Goal: Transaction & Acquisition: Purchase product/service

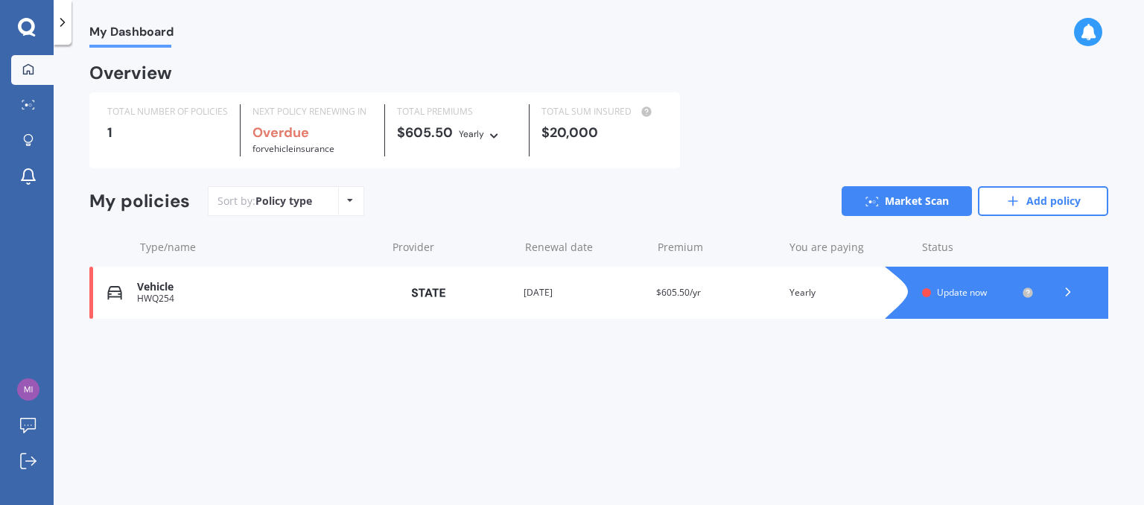
click at [280, 283] on div "Vehicle" at bounding box center [258, 287] width 242 height 13
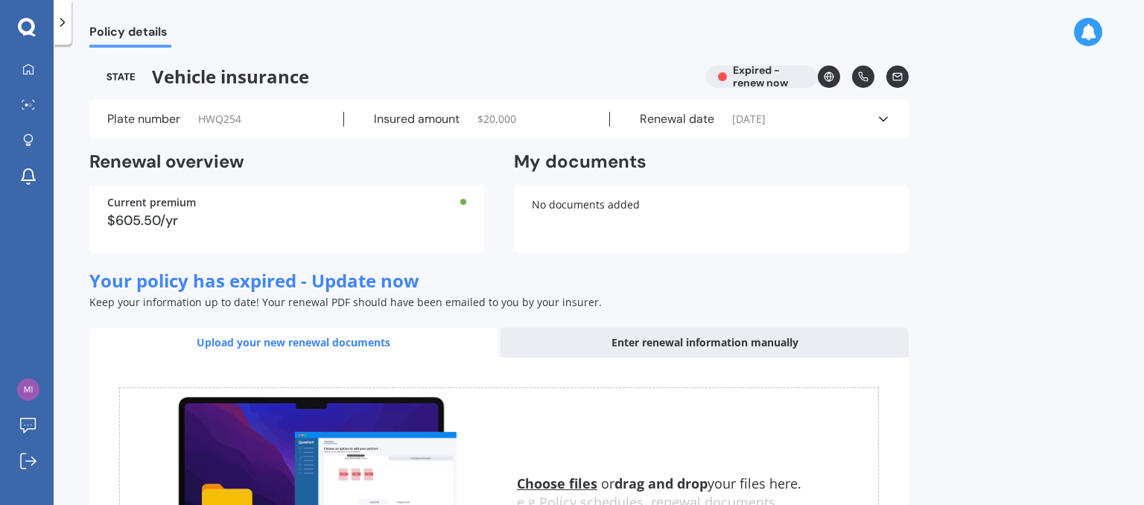
click at [885, 117] on icon at bounding box center [883, 119] width 15 height 15
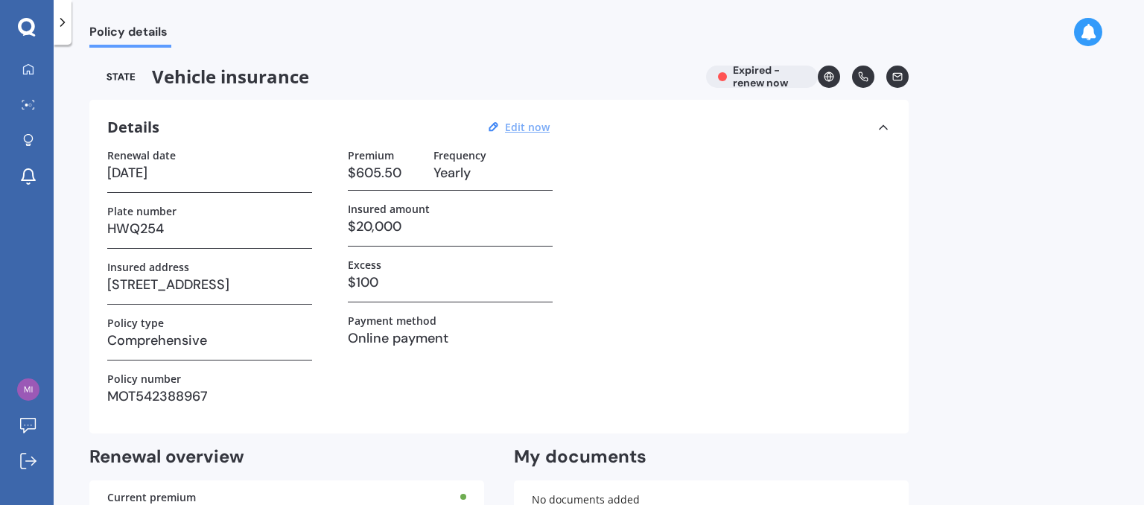
click at [524, 129] on u "Edit now" at bounding box center [527, 127] width 45 height 14
select select "06"
select select "12"
select select "2021"
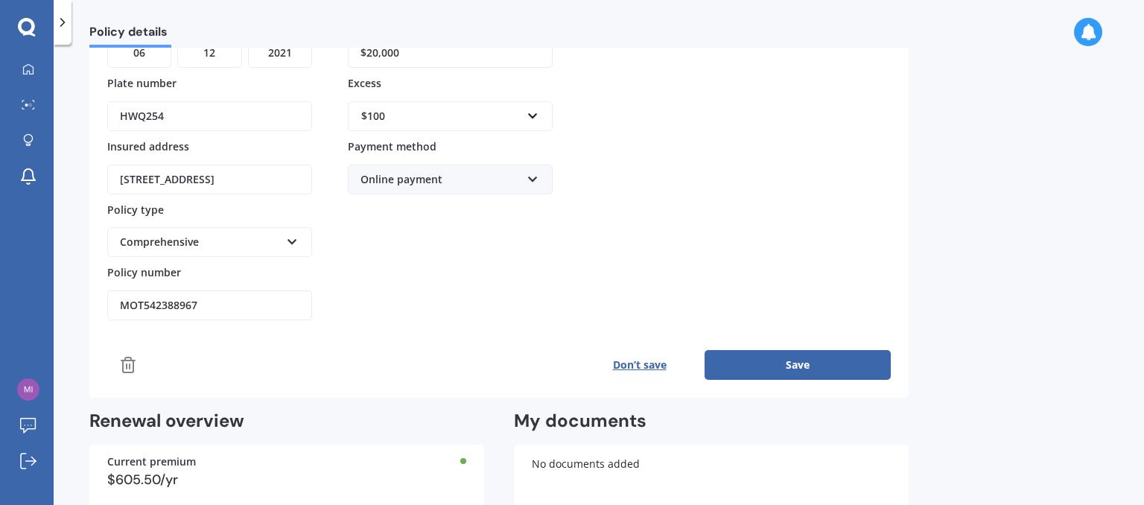
scroll to position [223, 0]
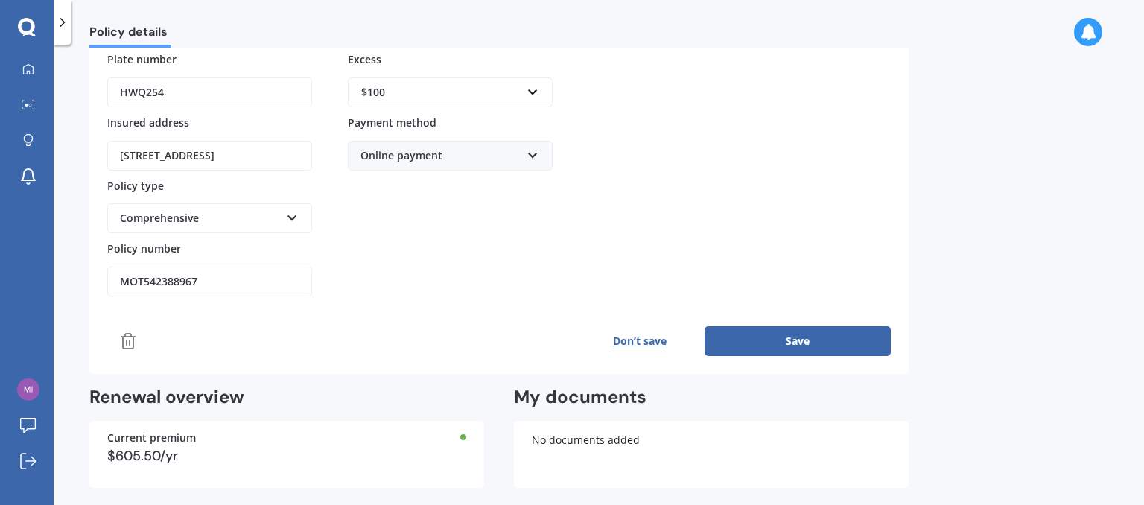
click at [128, 337] on icon at bounding box center [128, 341] width 18 height 18
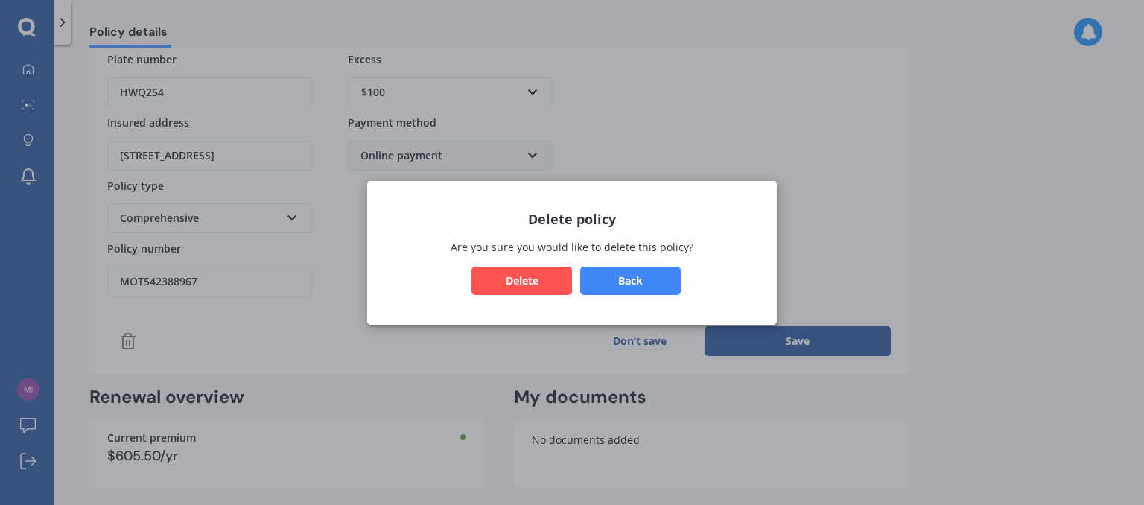
click at [525, 283] on button "Delete" at bounding box center [522, 280] width 101 height 28
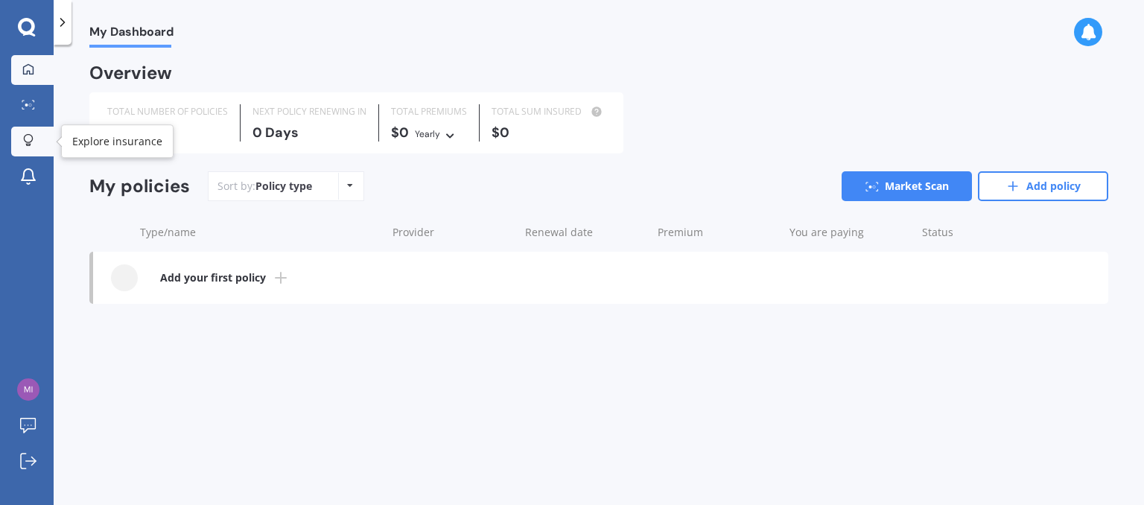
click at [28, 141] on icon at bounding box center [28, 140] width 10 height 13
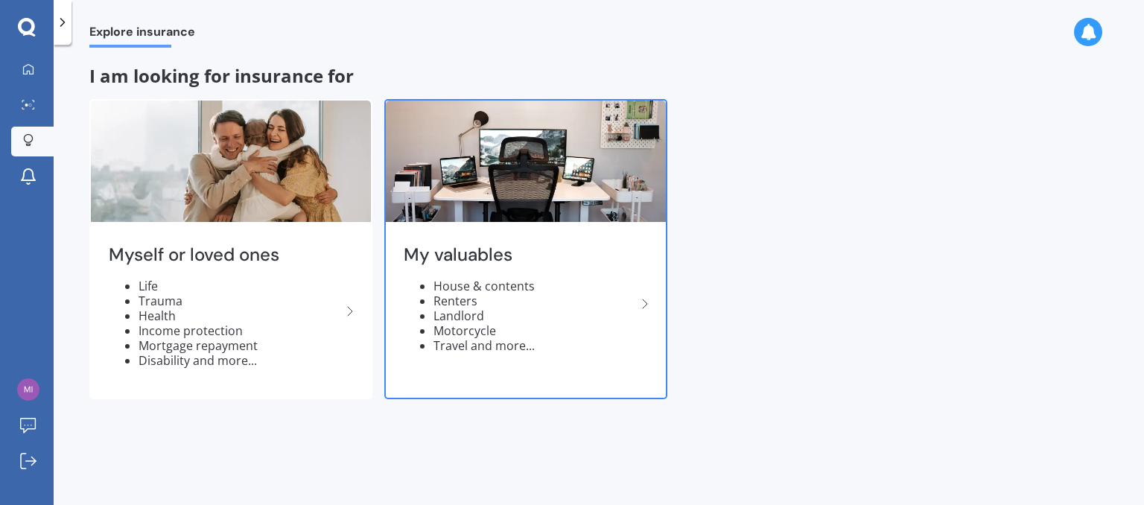
click at [644, 304] on icon at bounding box center [645, 304] width 18 height 18
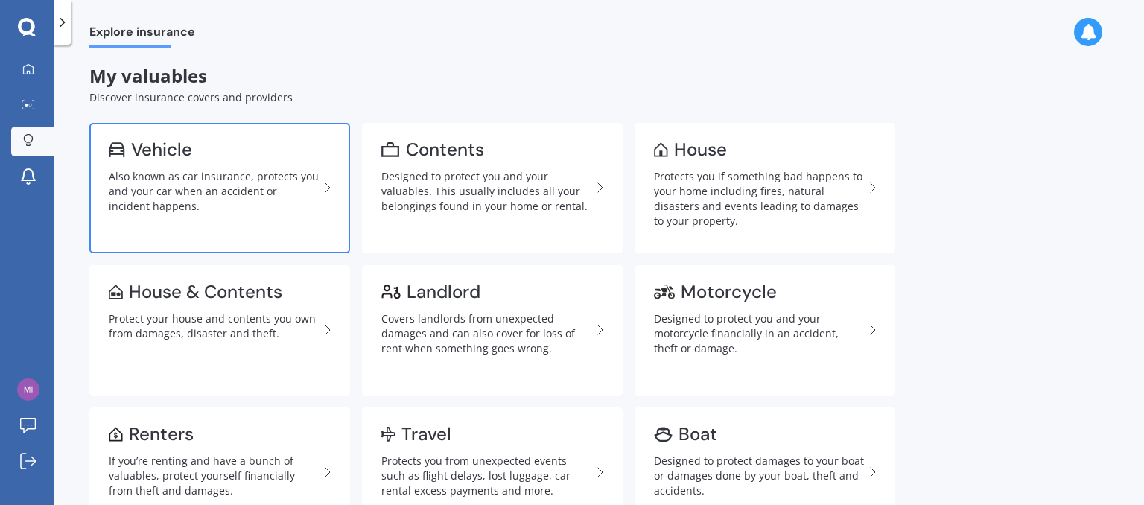
click at [143, 192] on div "Also known as car insurance, protects you and your car when an accident or inci…" at bounding box center [214, 191] width 210 height 45
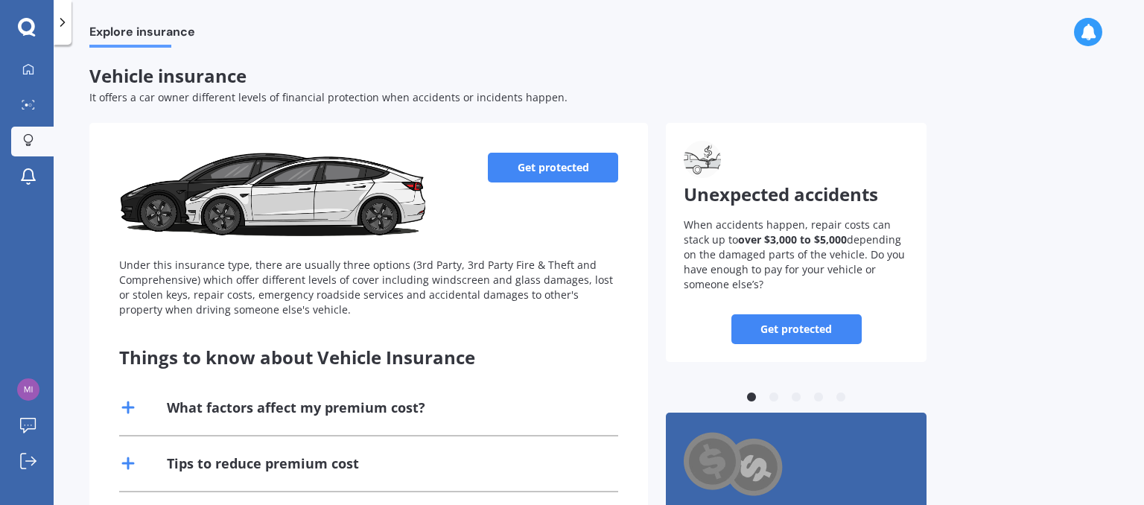
click at [555, 162] on link "Get protected" at bounding box center [553, 168] width 130 height 30
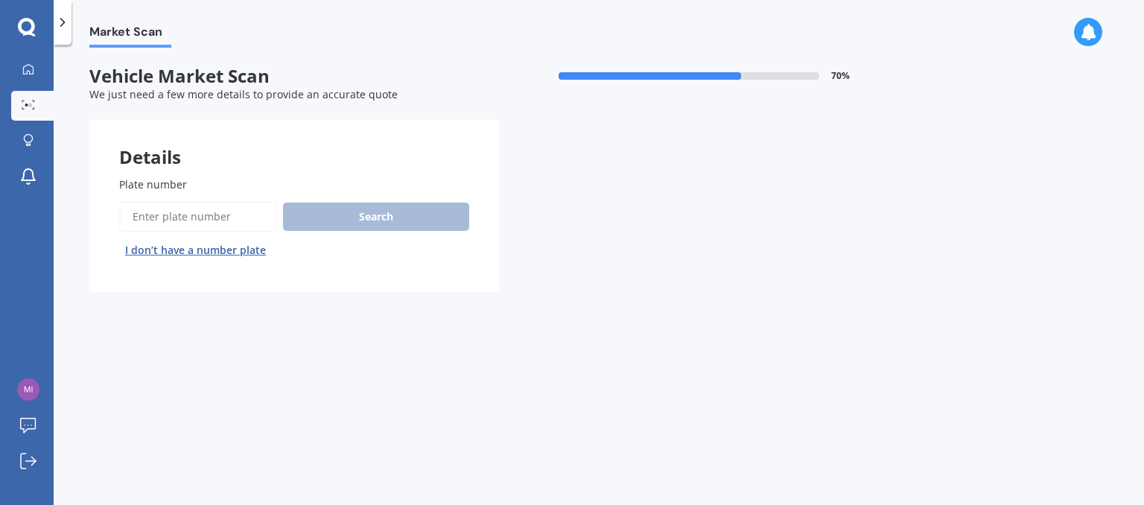
click at [158, 213] on input "Plate number" at bounding box center [198, 216] width 158 height 31
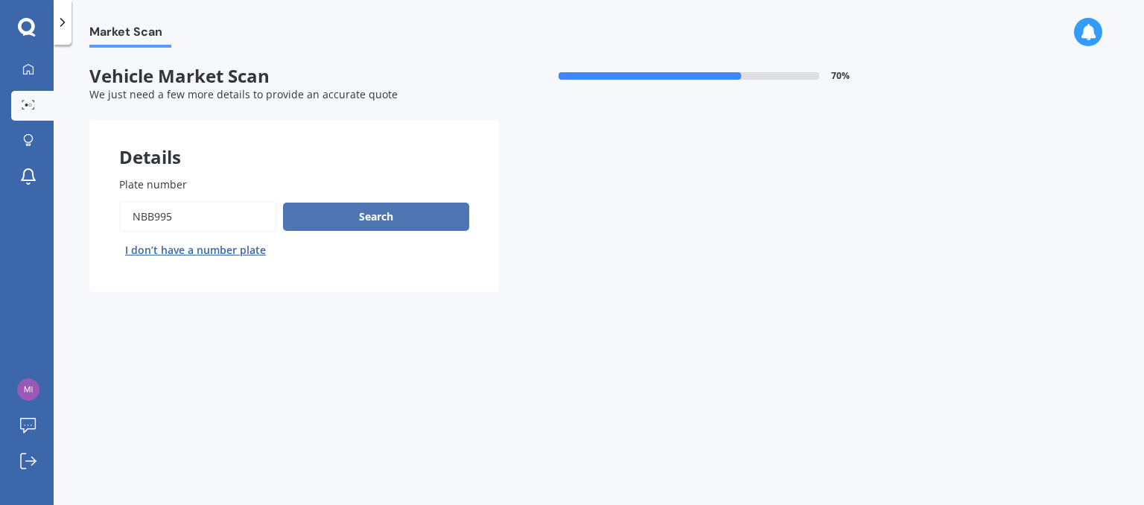
type input "NBB995"
click at [384, 213] on button "Search" at bounding box center [376, 217] width 186 height 28
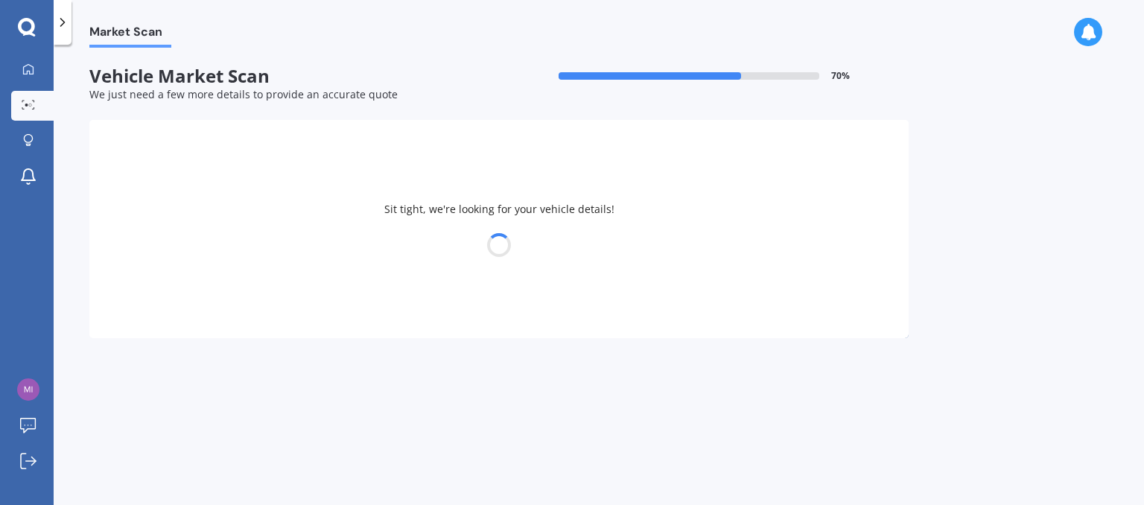
select select "LDV"
select select "V80"
select select "13"
select select "01"
select select "1953"
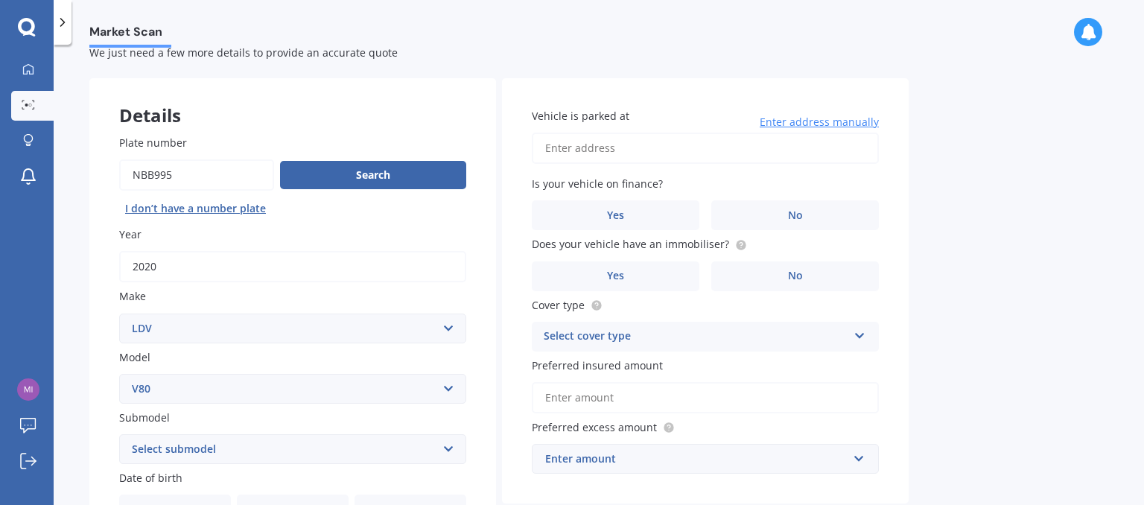
scroll to position [149, 0]
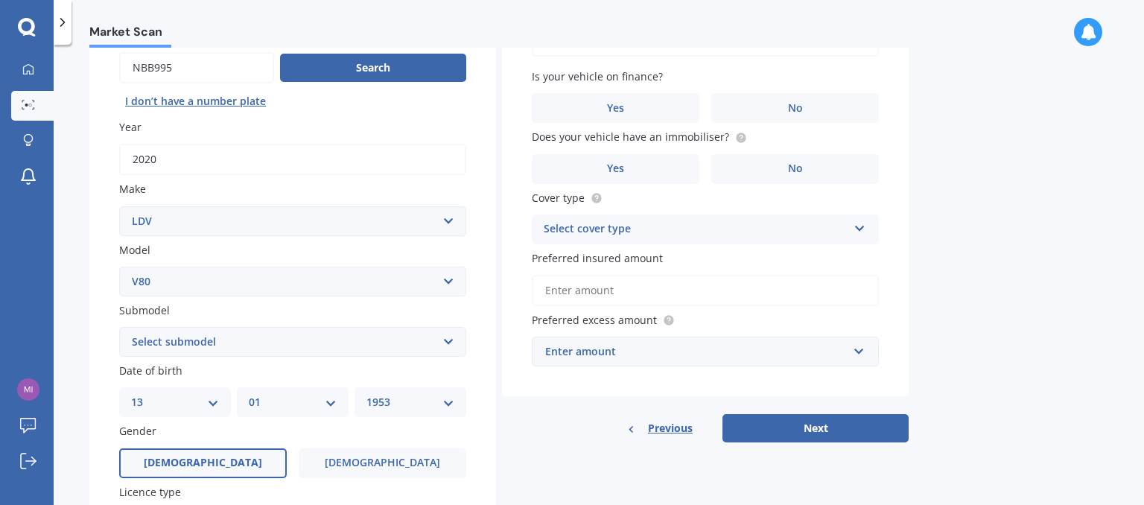
click at [445, 339] on select "Select submodel Cab Chassis Minibus Van" at bounding box center [292, 342] width 347 height 30
select select "VAN"
click at [119, 327] on select "Select submodel Cab Chassis Minibus Van" at bounding box center [292, 342] width 347 height 30
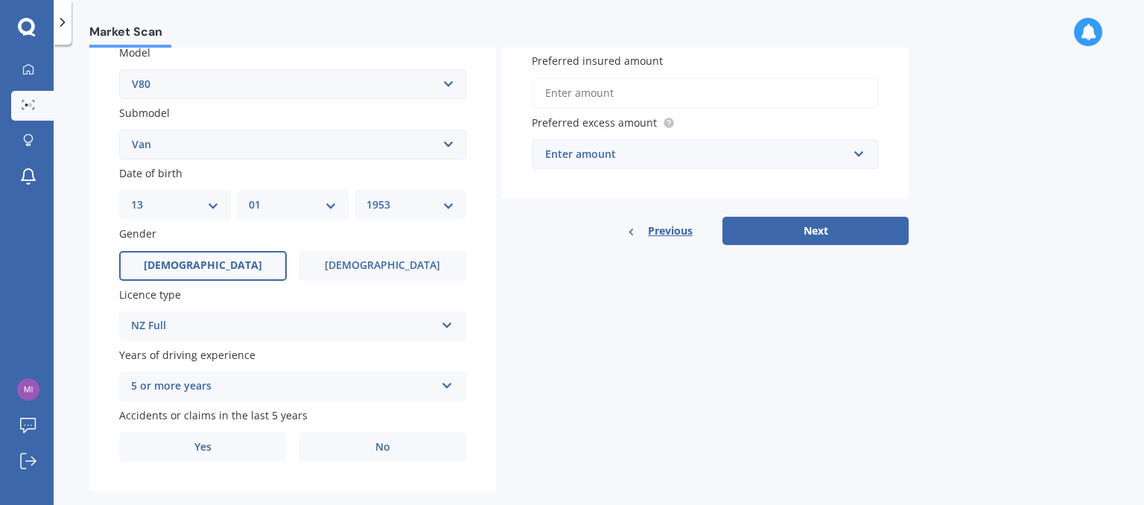
scroll to position [372, 0]
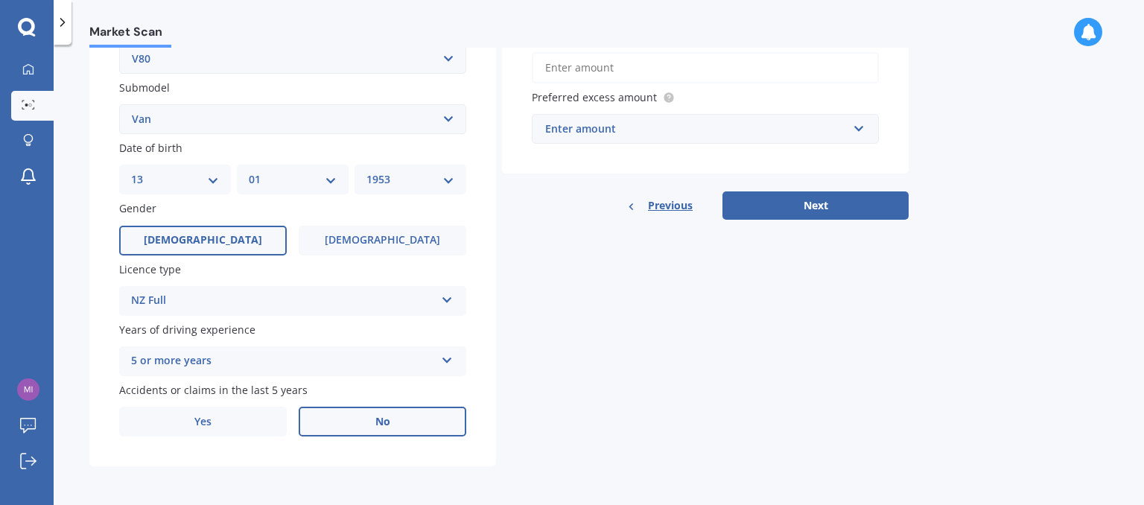
click at [384, 421] on span "No" at bounding box center [382, 422] width 15 height 13
click at [0, 0] on input "No" at bounding box center [0, 0] width 0 height 0
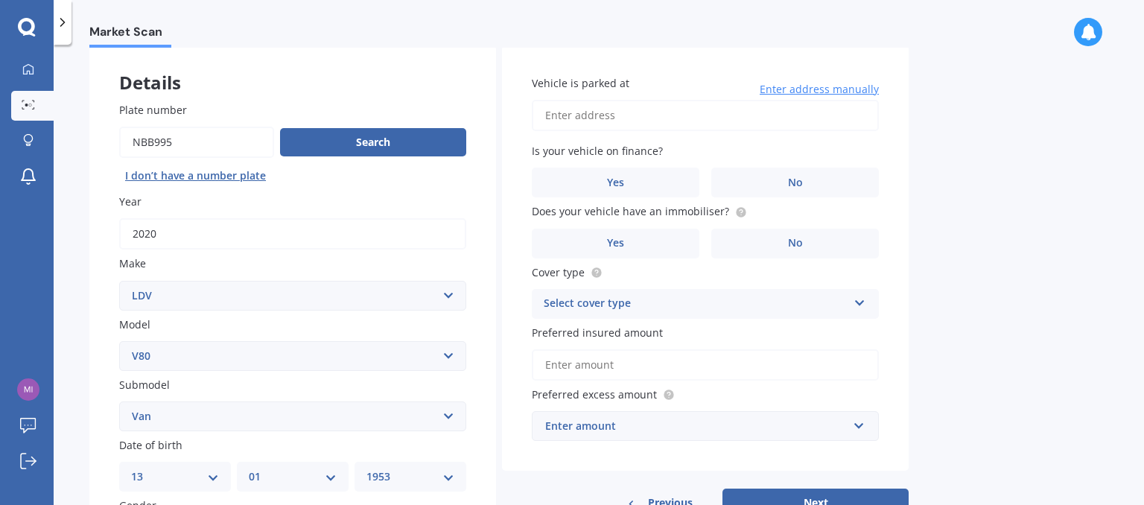
scroll to position [0, 0]
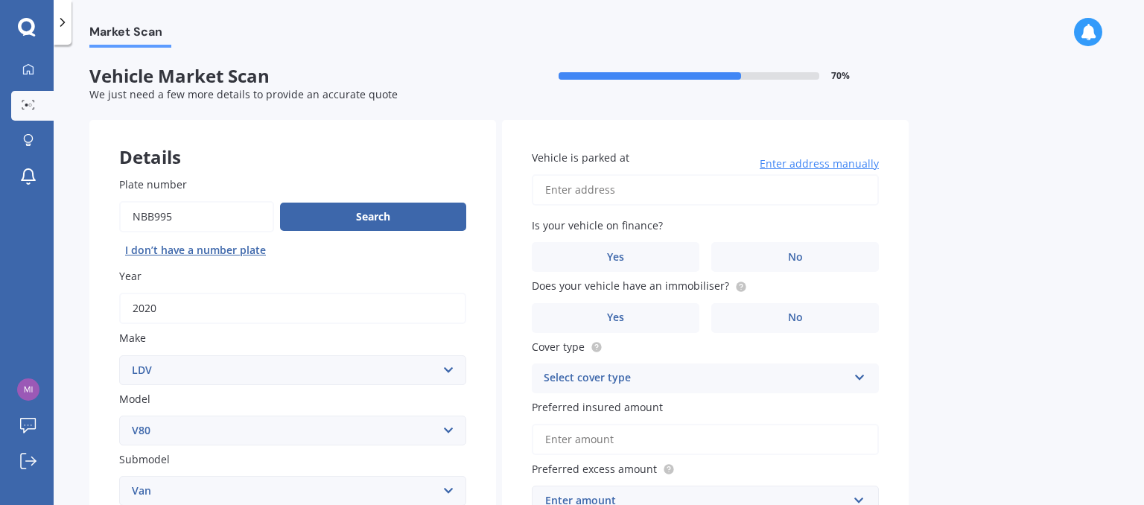
click at [567, 186] on input "Vehicle is parked at" at bounding box center [705, 189] width 347 height 31
type input "20 Punga Place, Whitianga 3510"
click at [804, 253] on label "No" at bounding box center [795, 257] width 168 height 30
click at [0, 0] on input "No" at bounding box center [0, 0] width 0 height 0
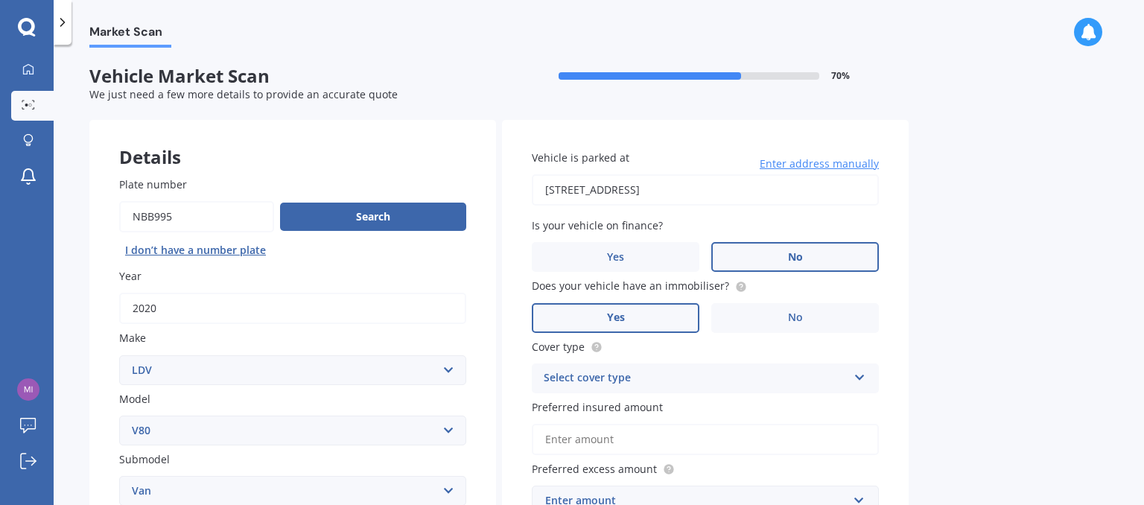
click at [638, 317] on label "Yes" at bounding box center [616, 318] width 168 height 30
click at [0, 0] on input "Yes" at bounding box center [0, 0] width 0 height 0
click at [860, 374] on icon at bounding box center [860, 375] width 13 height 10
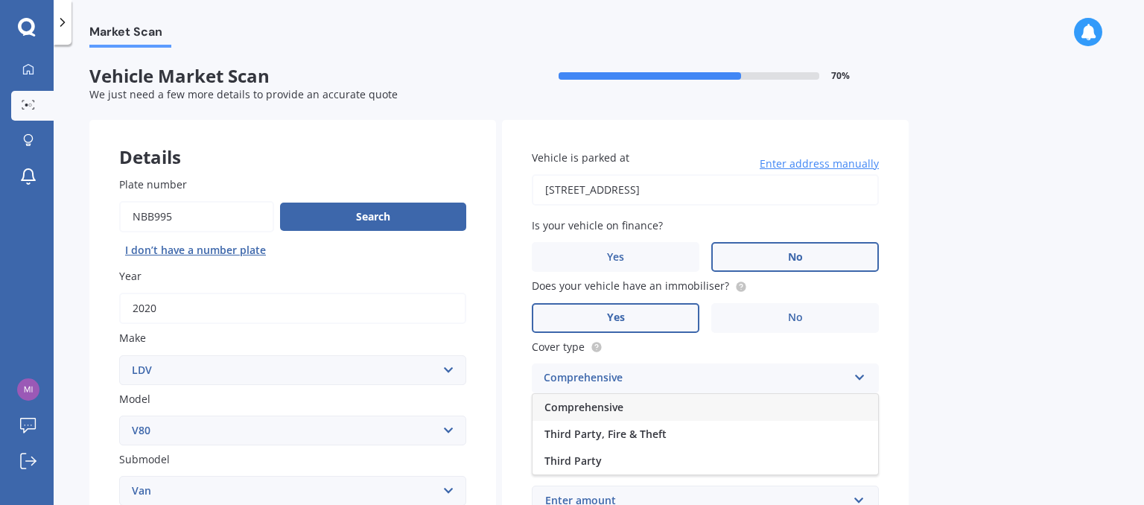
click at [615, 408] on span "Comprehensive" at bounding box center [584, 407] width 79 height 14
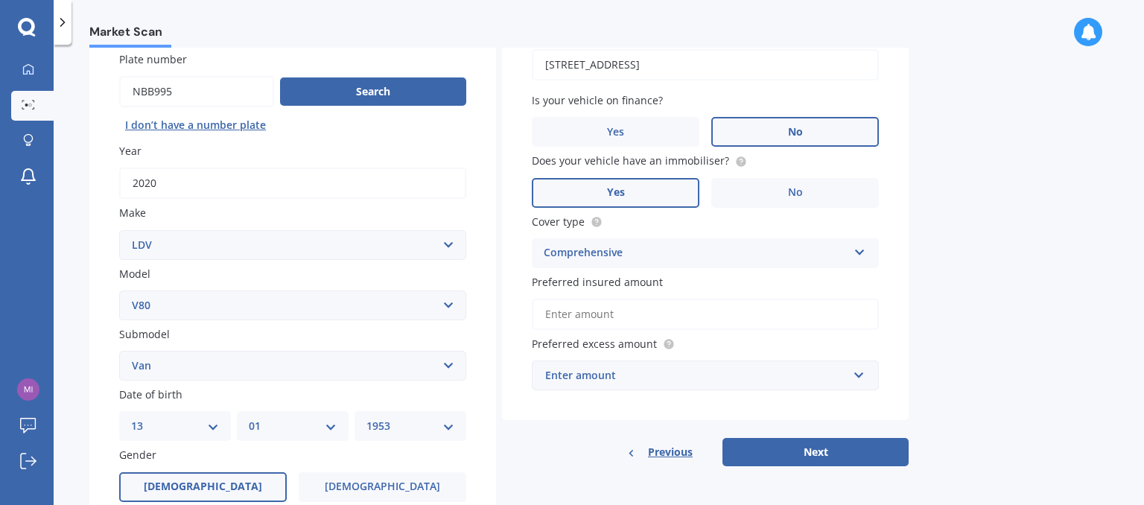
scroll to position [149, 0]
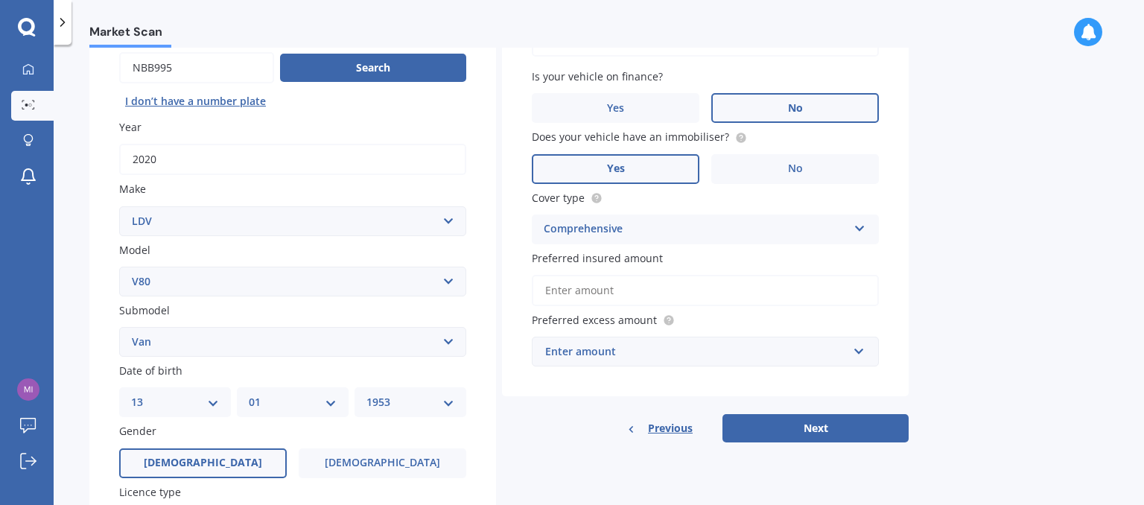
click at [556, 282] on input "Preferred insured amount" at bounding box center [705, 290] width 347 height 31
type input "$20,000"
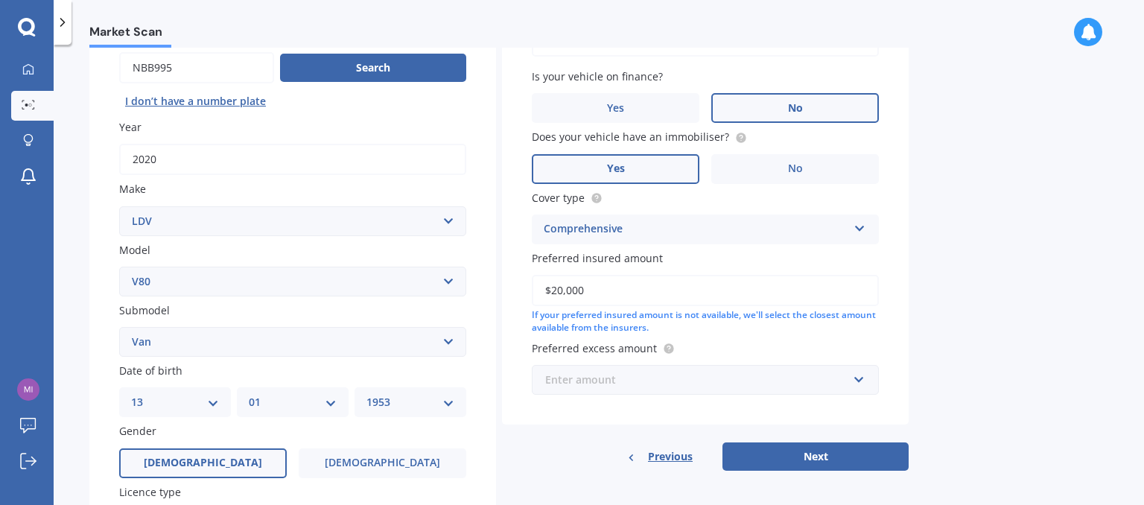
click at [860, 378] on input "text" at bounding box center [700, 380] width 334 height 28
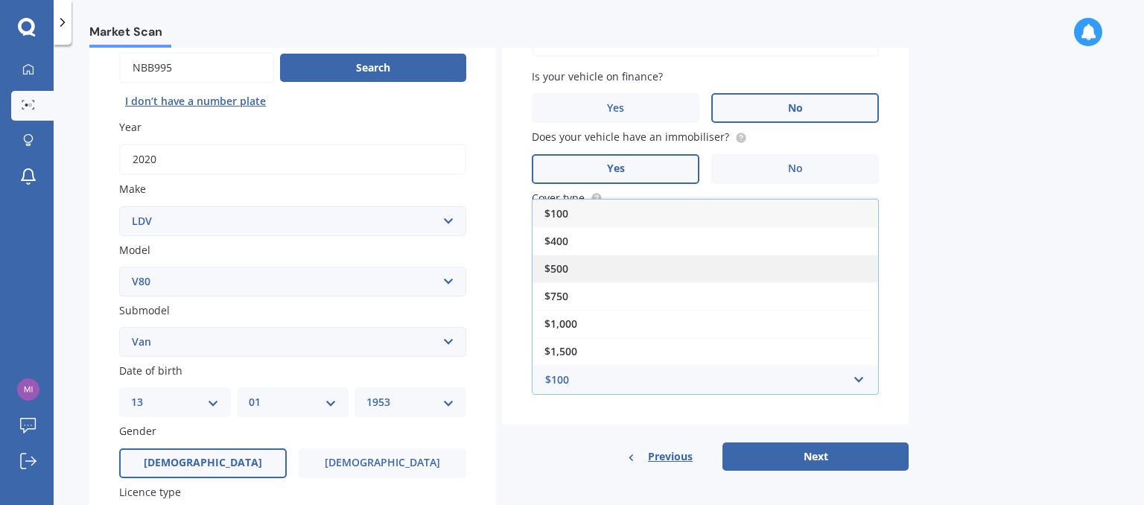
click at [560, 265] on span "$500" at bounding box center [557, 268] width 24 height 14
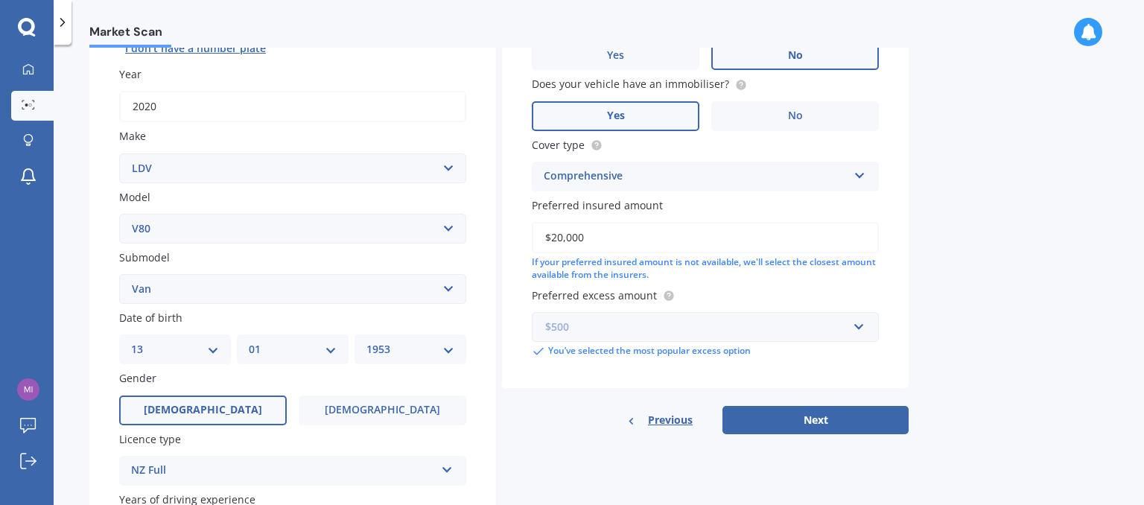
scroll to position [298, 0]
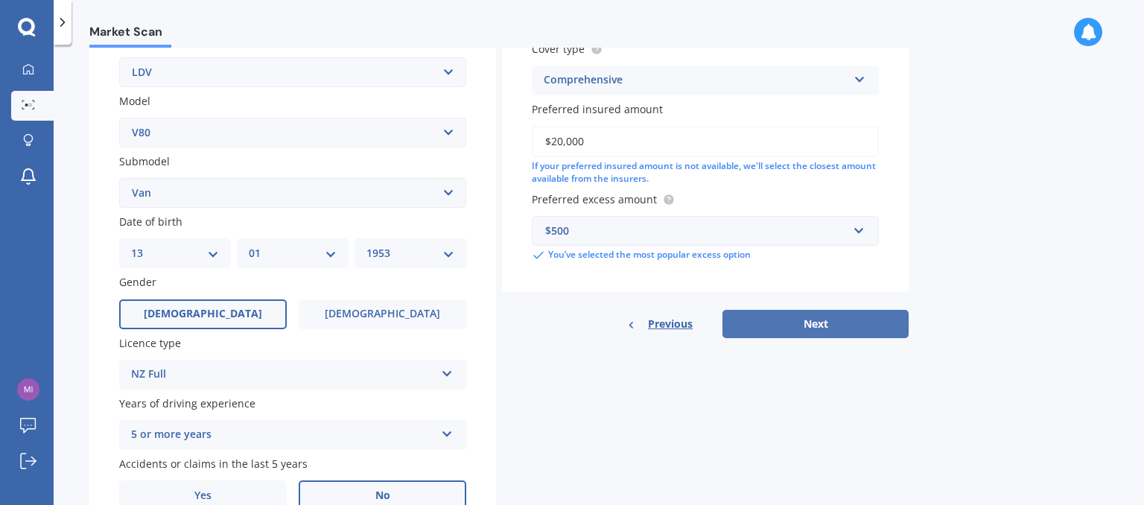
click at [819, 325] on button "Next" at bounding box center [816, 324] width 186 height 28
select select "13"
select select "01"
select select "1953"
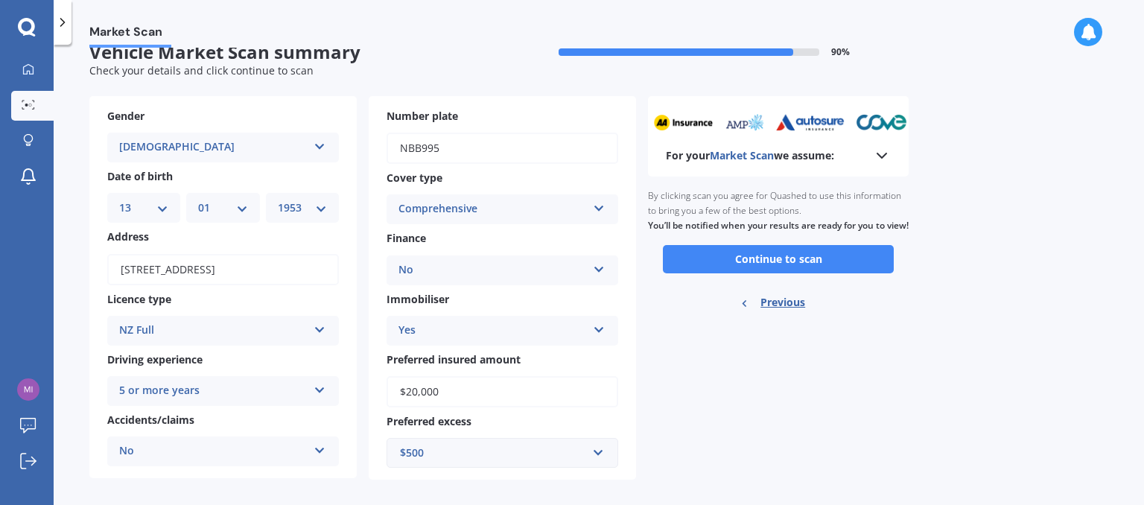
scroll to position [37, 0]
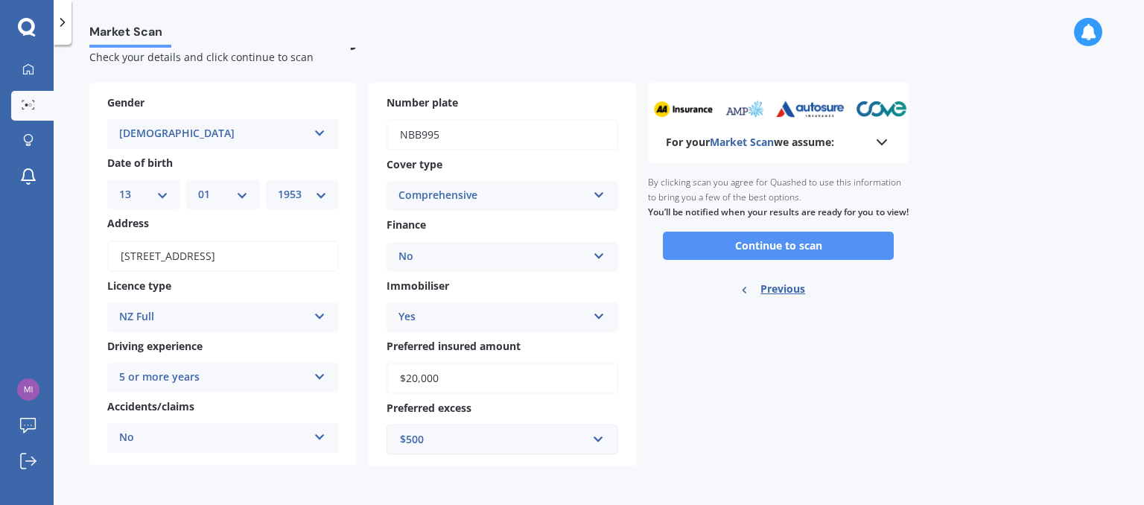
click at [786, 259] on button "Continue to scan" at bounding box center [778, 246] width 231 height 28
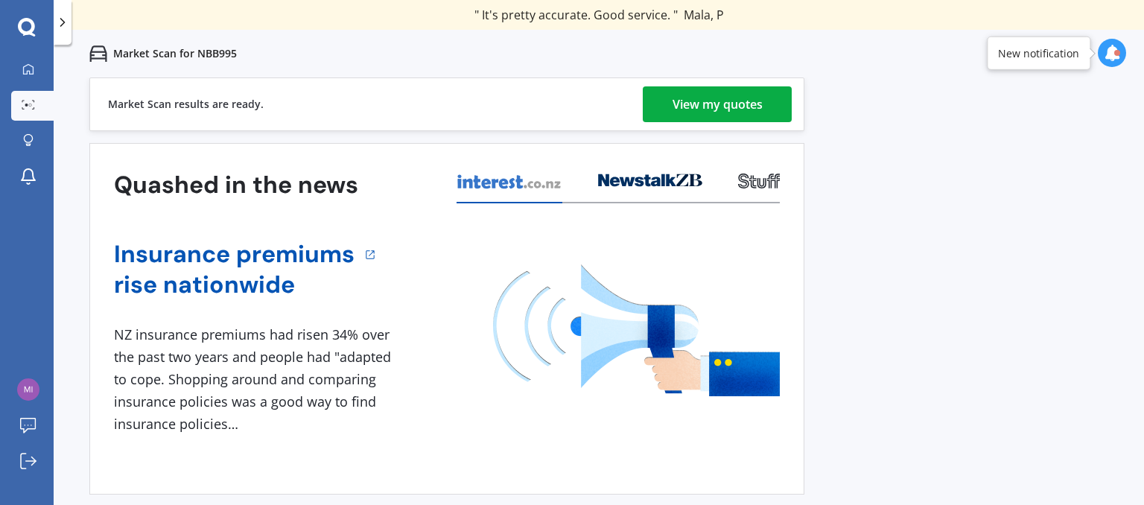
click at [714, 104] on div "View my quotes" at bounding box center [718, 104] width 90 height 36
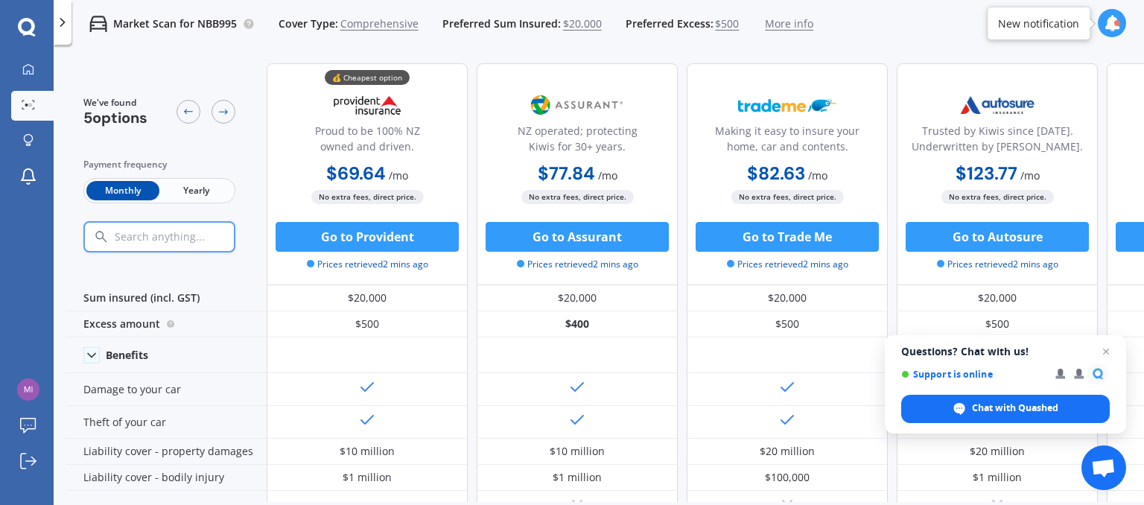
click at [1112, 23] on icon at bounding box center [1112, 23] width 16 height 16
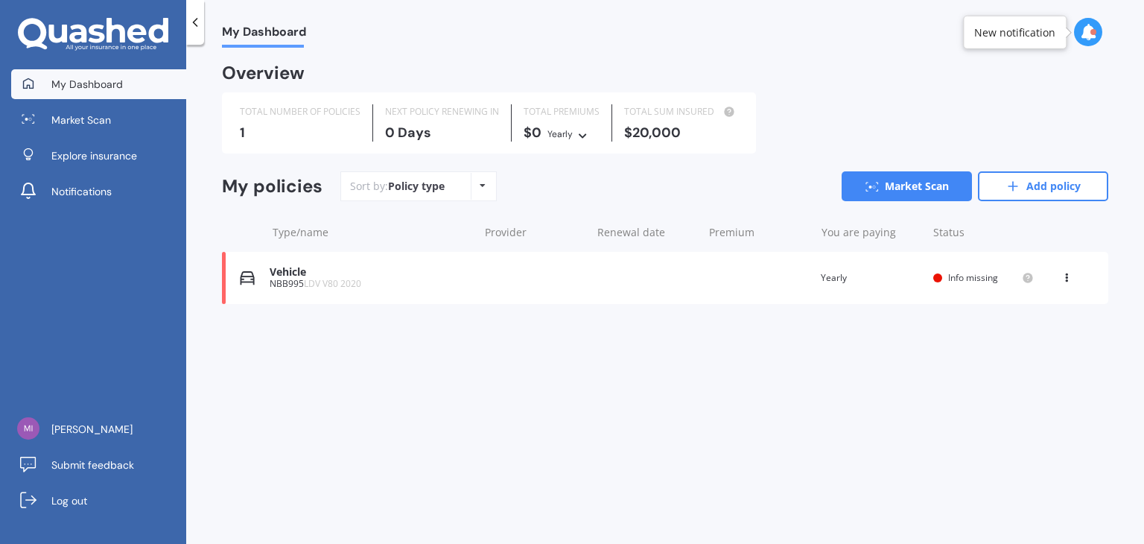
click at [481, 185] on icon at bounding box center [483, 185] width 6 height 9
click at [551, 185] on div "Sort by: Policy type Policy type Alphabetical Date added Renewing next Market S…" at bounding box center [724, 186] width 768 height 30
click at [1048, 186] on link "Add policy" at bounding box center [1043, 186] width 130 height 30
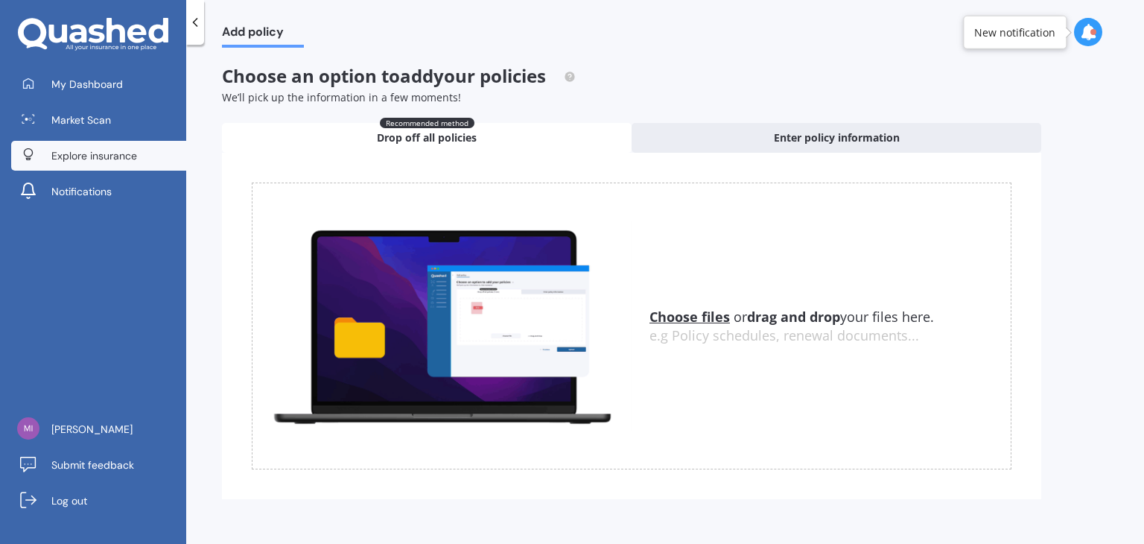
click at [74, 158] on span "Explore insurance" at bounding box center [94, 155] width 86 height 15
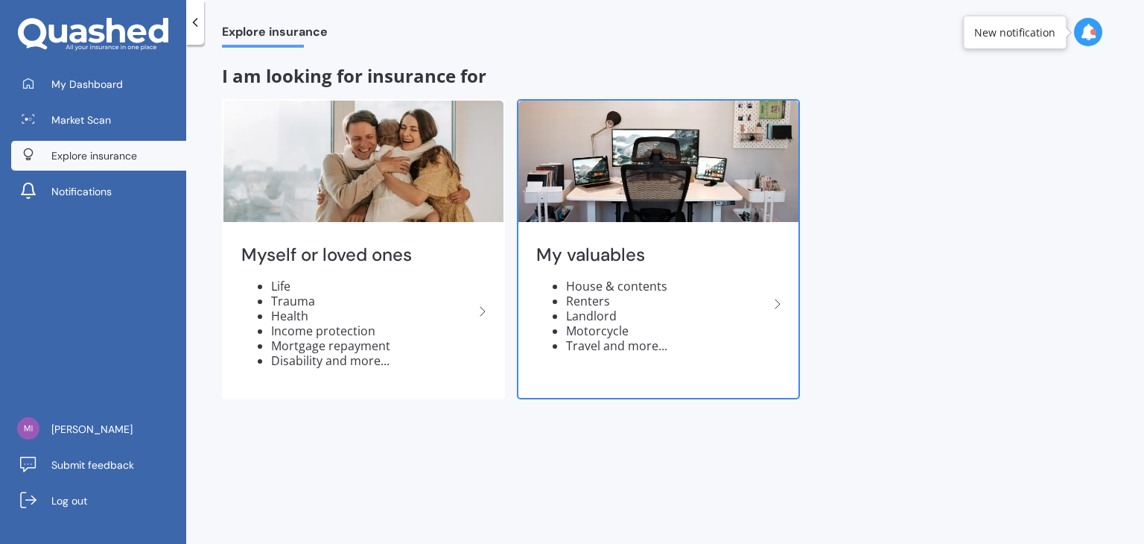
click at [751, 319] on li "Landlord" at bounding box center [667, 315] width 203 height 15
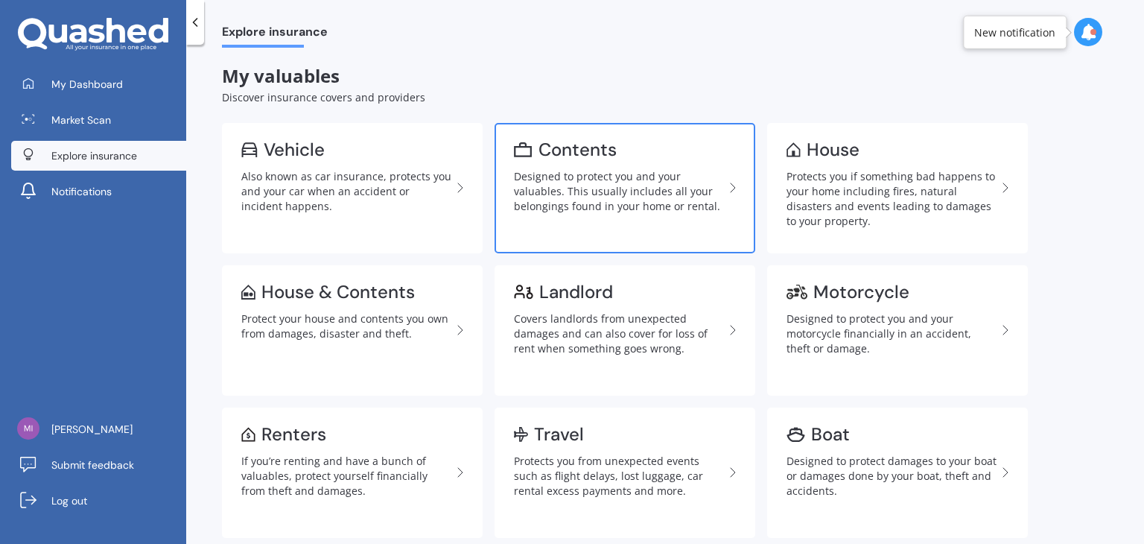
click at [626, 205] on div "Designed to protect you and your valuables. This usually includes all your belo…" at bounding box center [619, 191] width 210 height 45
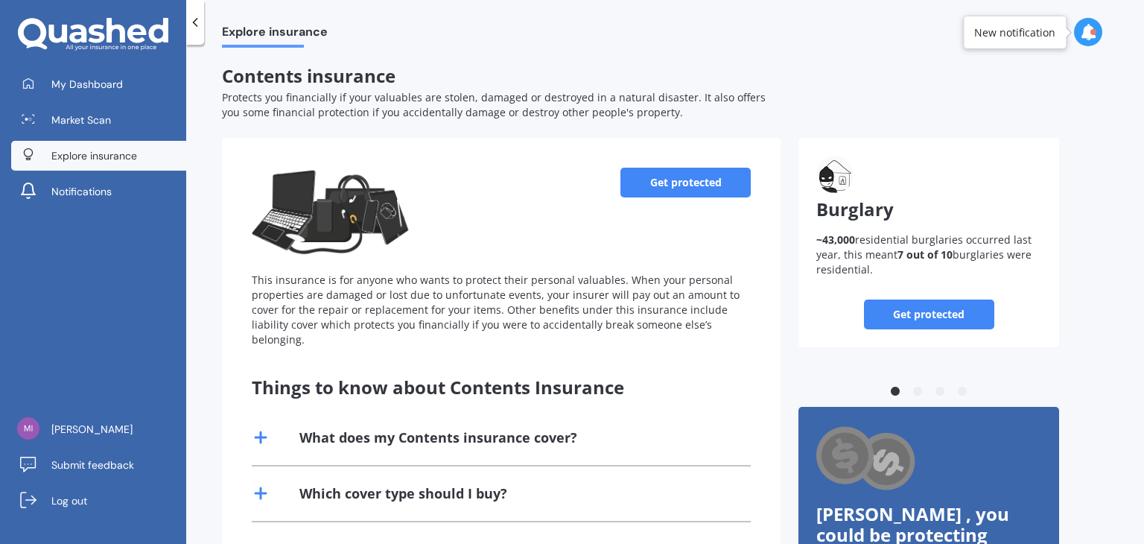
click at [679, 182] on link "Get protected" at bounding box center [686, 183] width 130 height 30
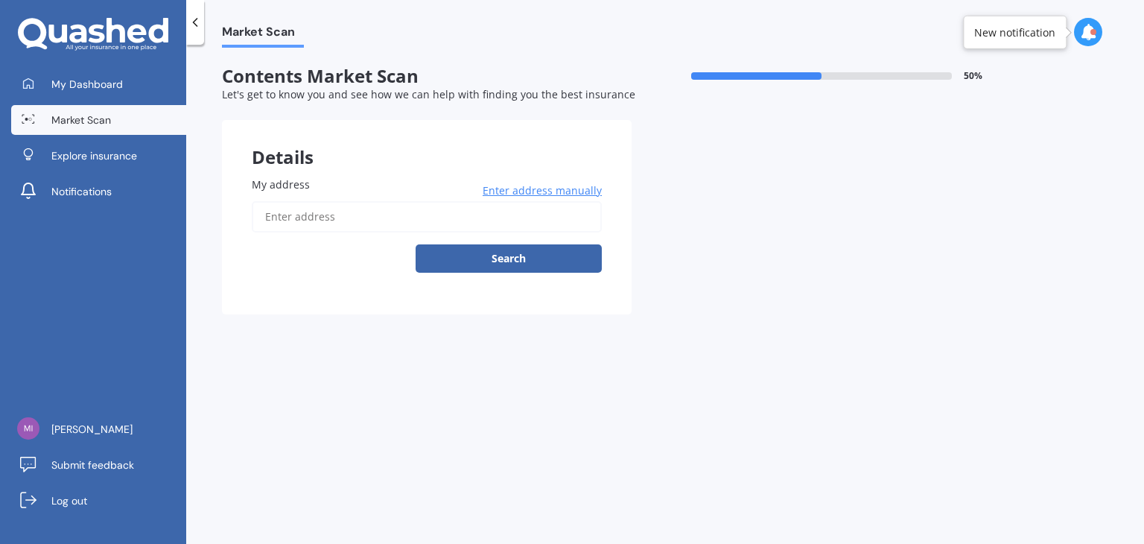
click at [309, 210] on input "My address" at bounding box center [427, 216] width 350 height 31
type input "20 Punga Place, Whitianga 3510"
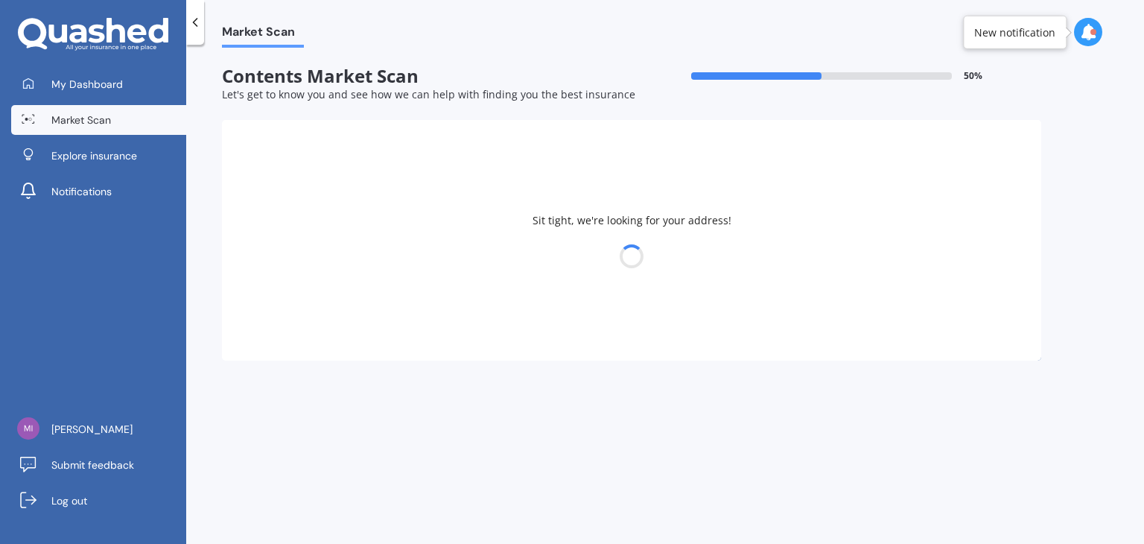
select select "13"
select select "01"
select select "1953"
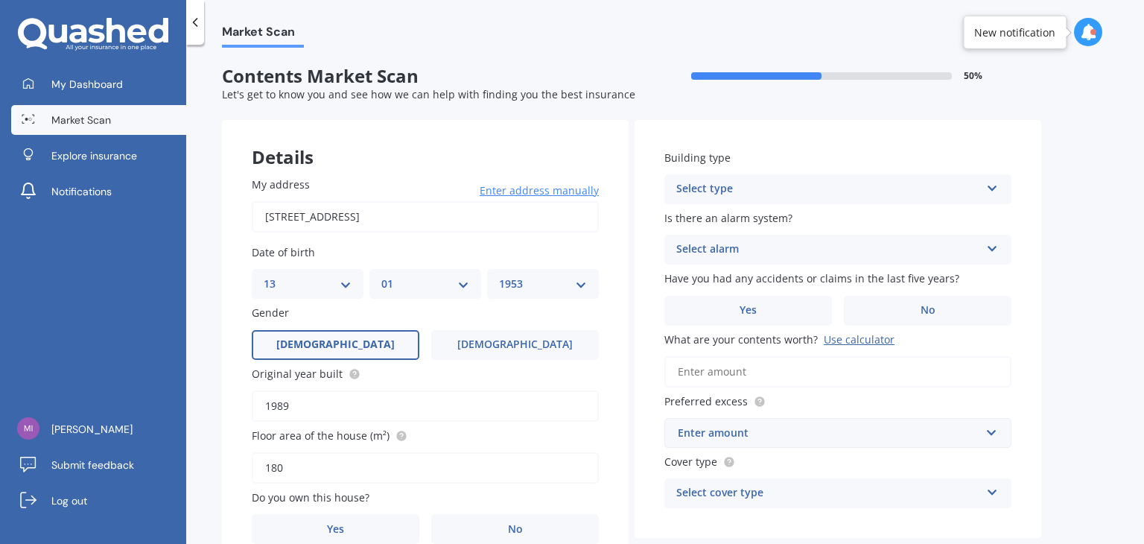
scroll to position [74, 0]
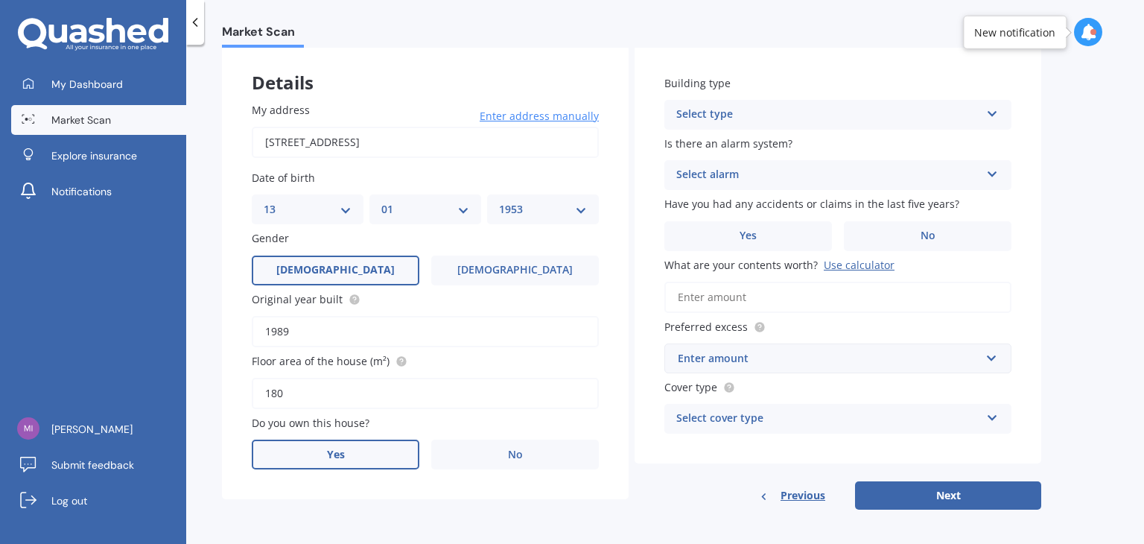
click at [378, 450] on label "Yes" at bounding box center [336, 455] width 168 height 30
click at [0, 0] on input "Yes" at bounding box center [0, 0] width 0 height 0
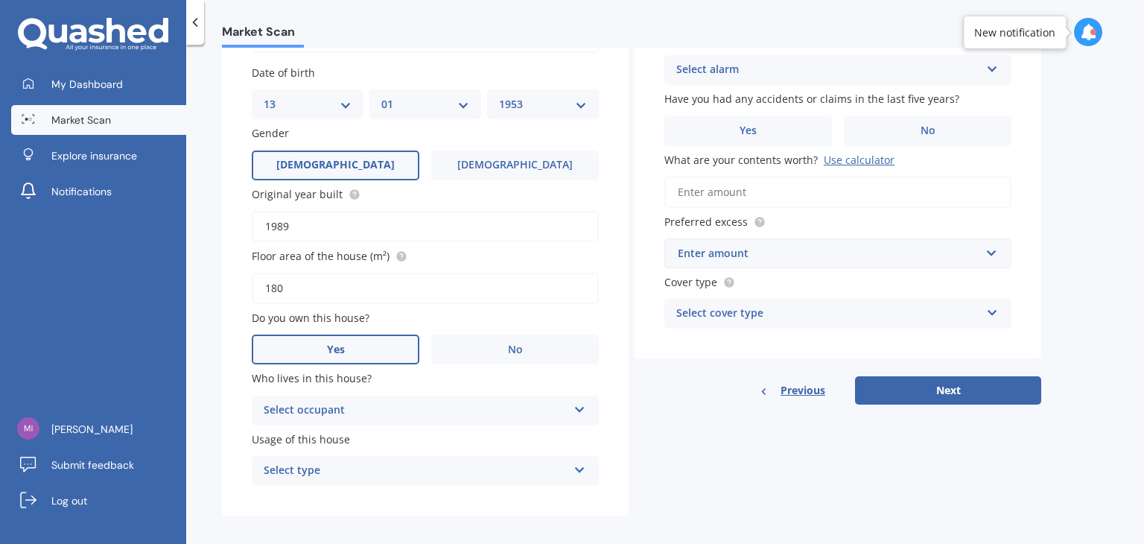
scroll to position [189, 0]
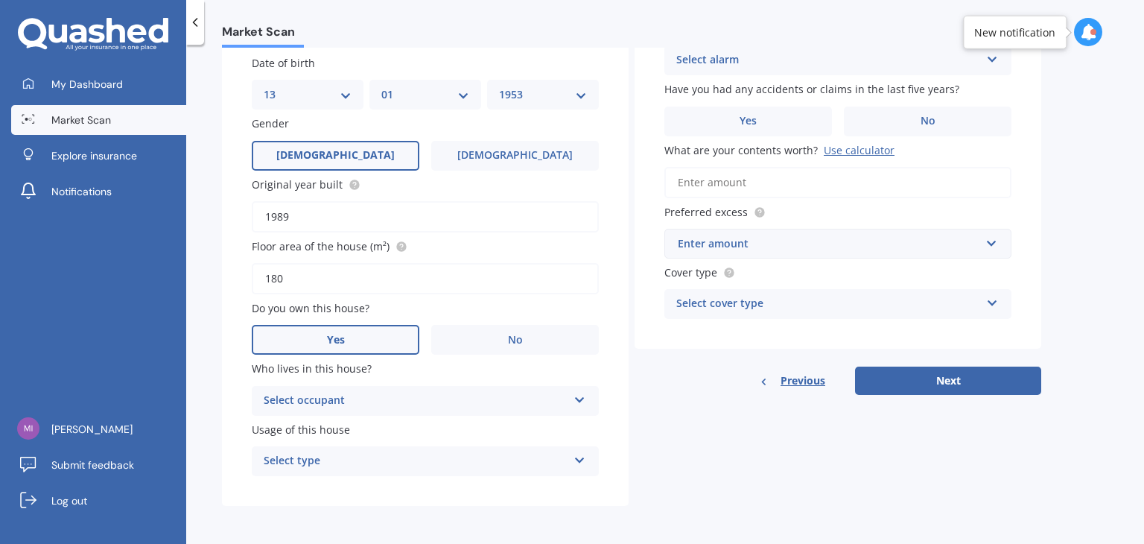
click at [579, 396] on icon at bounding box center [580, 397] width 13 height 10
click at [462, 428] on div "Owner" at bounding box center [426, 429] width 346 height 27
click at [581, 458] on icon at bounding box center [580, 457] width 13 height 10
click at [313, 487] on span "Permanent" at bounding box center [292, 490] width 57 height 14
click at [928, 121] on span "No" at bounding box center [928, 121] width 15 height 13
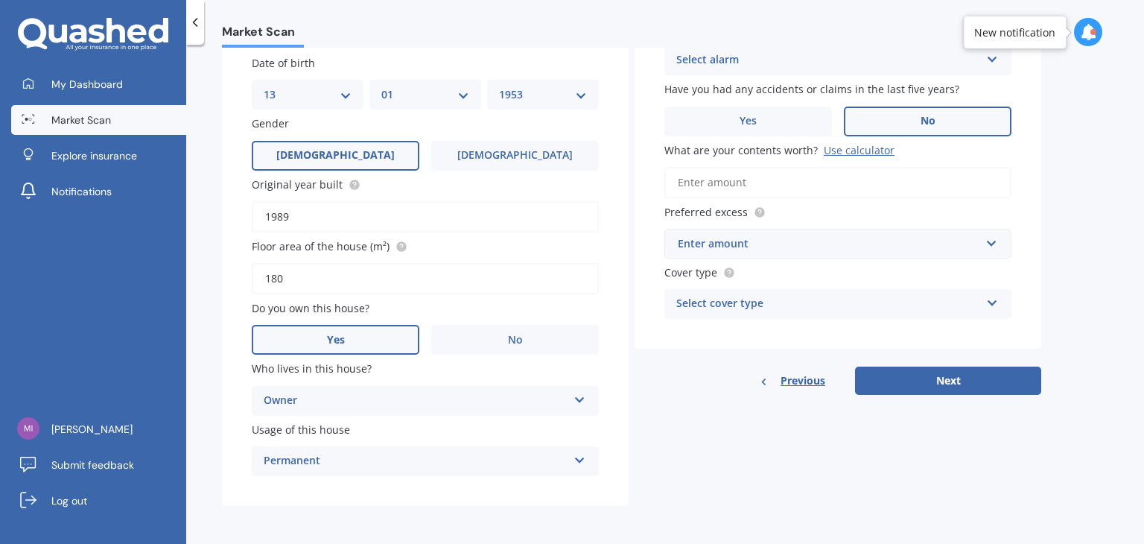
click at [0, 0] on input "No" at bounding box center [0, 0] width 0 height 0
click at [699, 180] on input "What are your contents worth? Use calculator" at bounding box center [838, 182] width 347 height 31
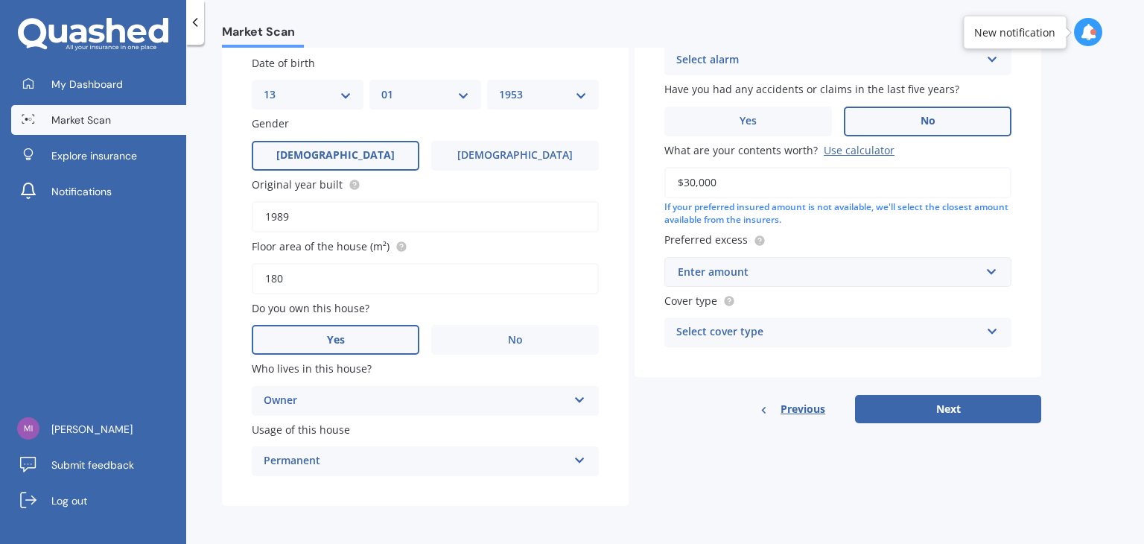
type input "$30,000"
click at [992, 270] on input "text" at bounding box center [833, 272] width 334 height 28
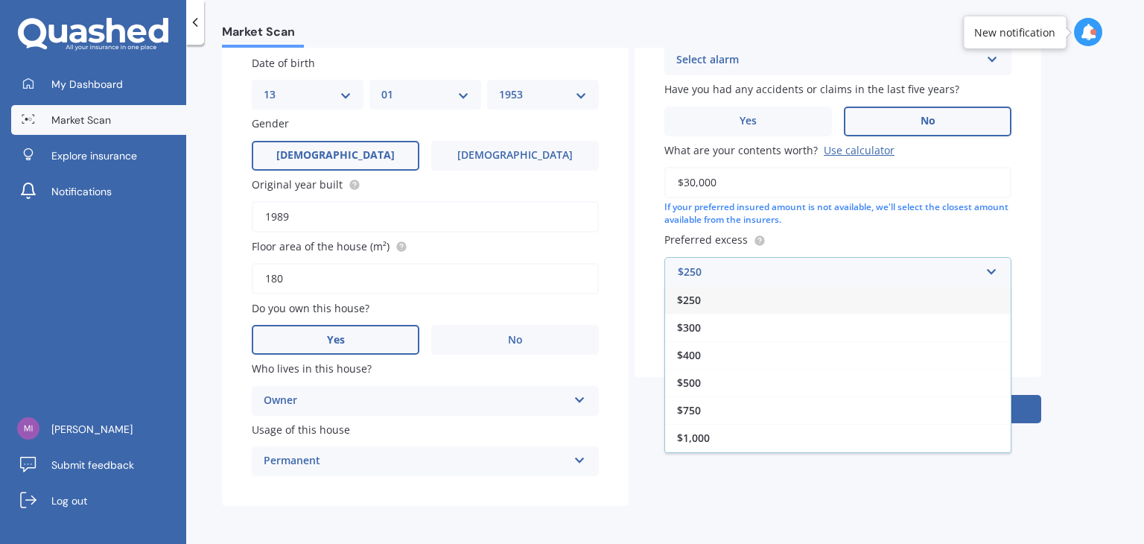
click at [700, 299] on span "$250" at bounding box center [689, 300] width 24 height 14
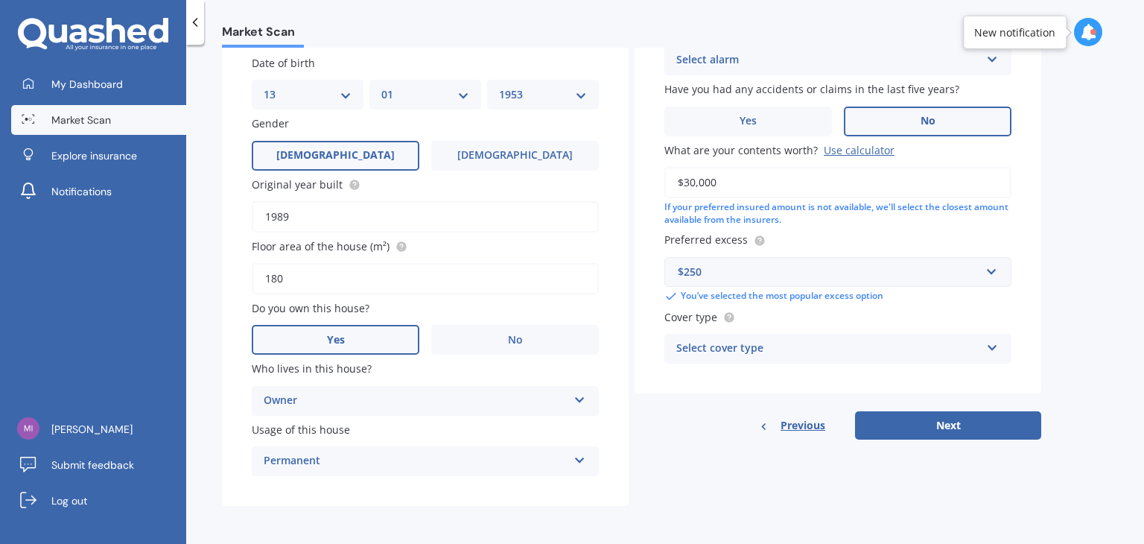
click at [995, 346] on icon at bounding box center [992, 345] width 13 height 10
click at [764, 378] on div "High" at bounding box center [838, 377] width 346 height 27
click at [955, 422] on button "Next" at bounding box center [948, 425] width 186 height 28
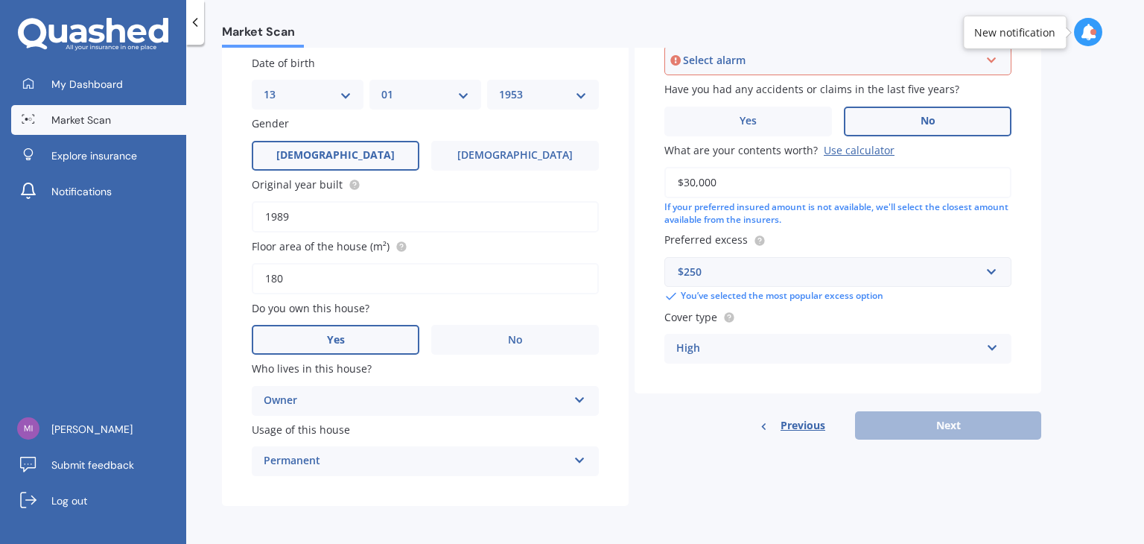
scroll to position [101, 0]
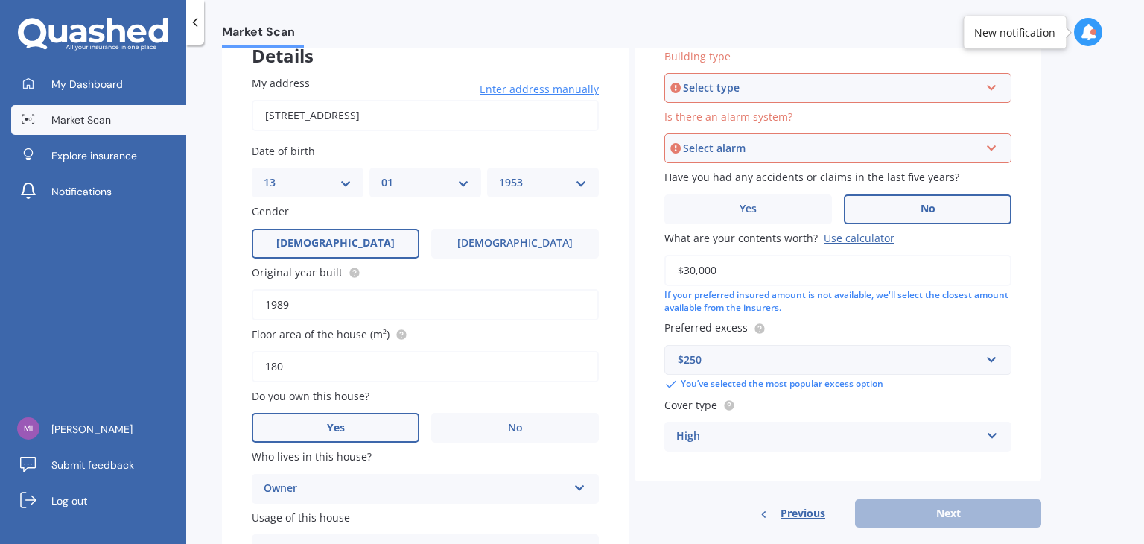
click at [992, 86] on icon at bounding box center [992, 85] width 13 height 10
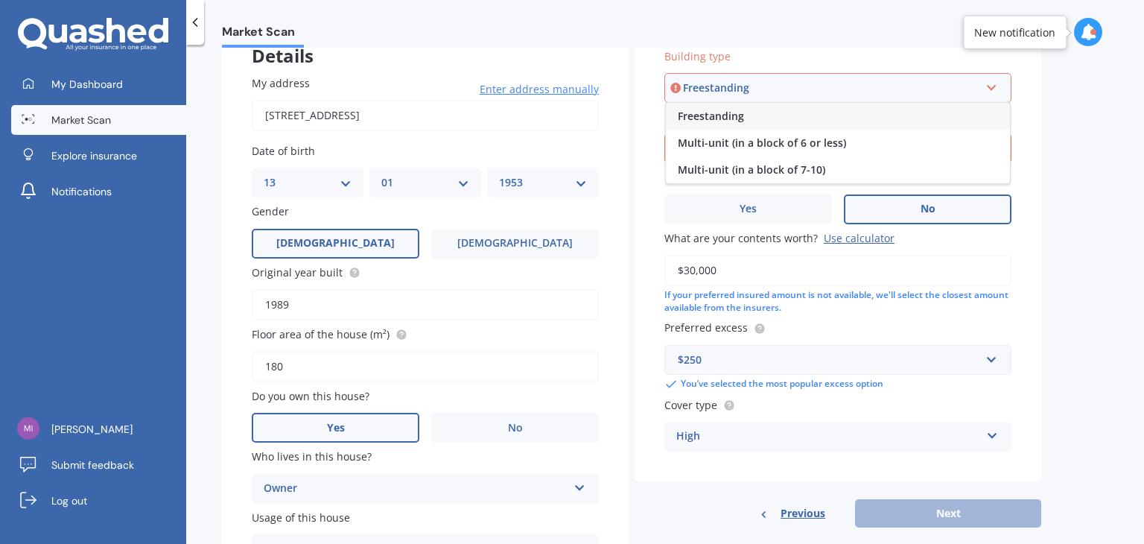
click at [743, 113] on div "Freestanding" at bounding box center [838, 116] width 344 height 27
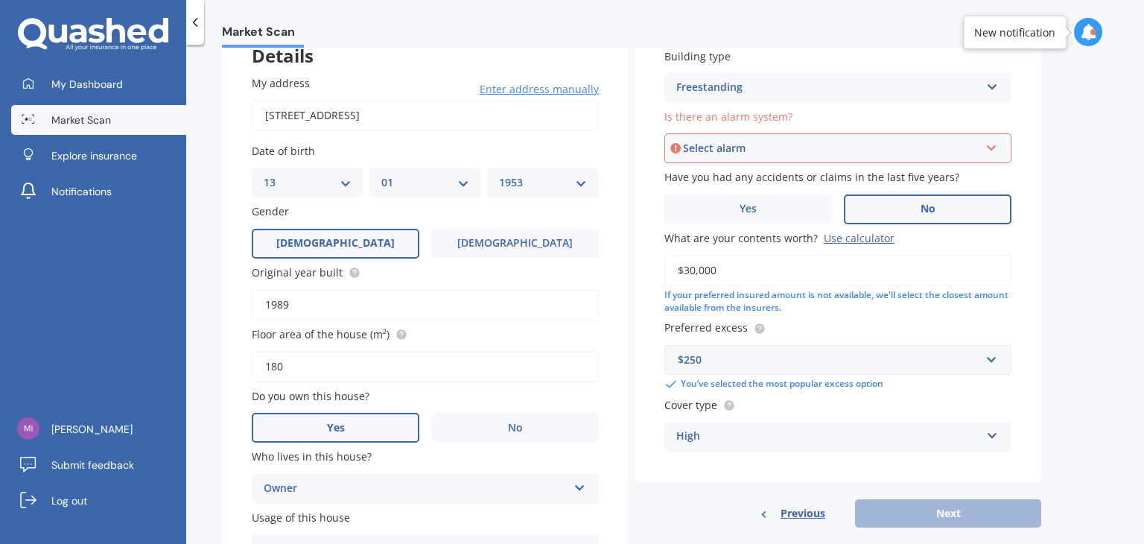
click at [992, 147] on icon at bounding box center [992, 145] width 13 height 10
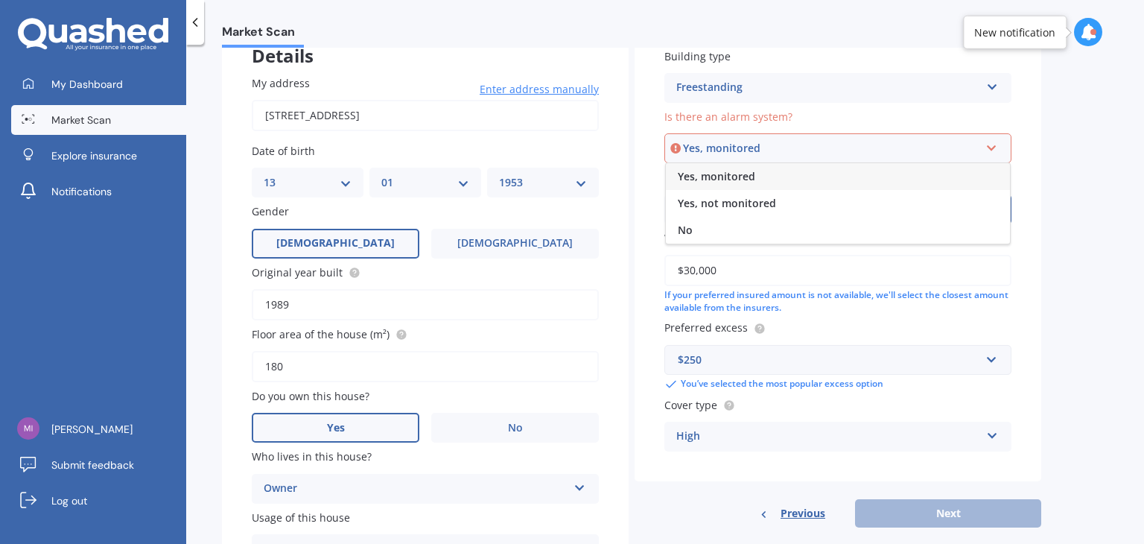
click at [741, 229] on div "No" at bounding box center [838, 230] width 344 height 27
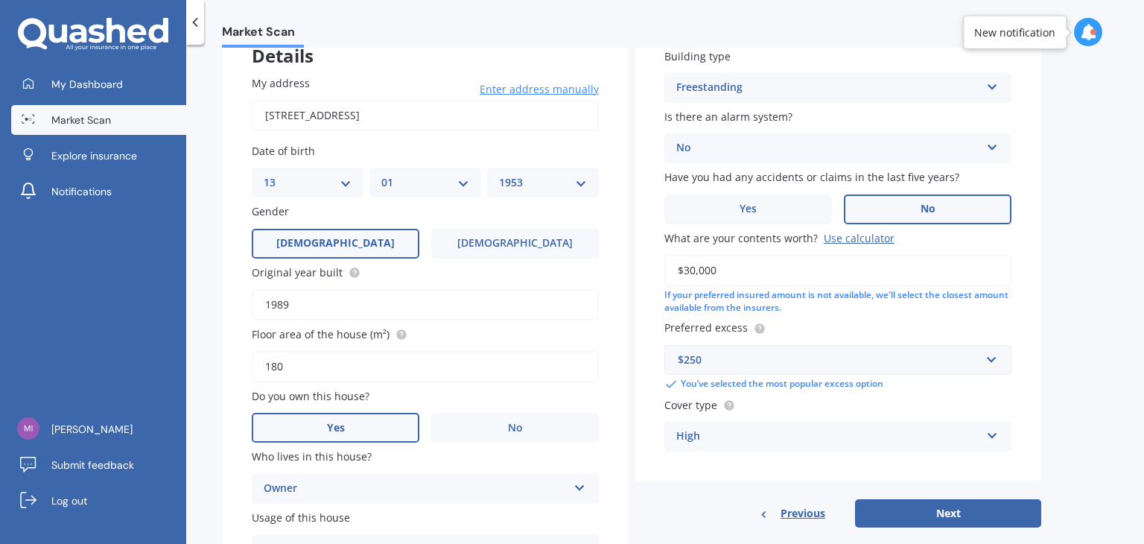
click at [961, 205] on label "No" at bounding box center [928, 209] width 168 height 30
click at [0, 0] on input "No" at bounding box center [0, 0] width 0 height 0
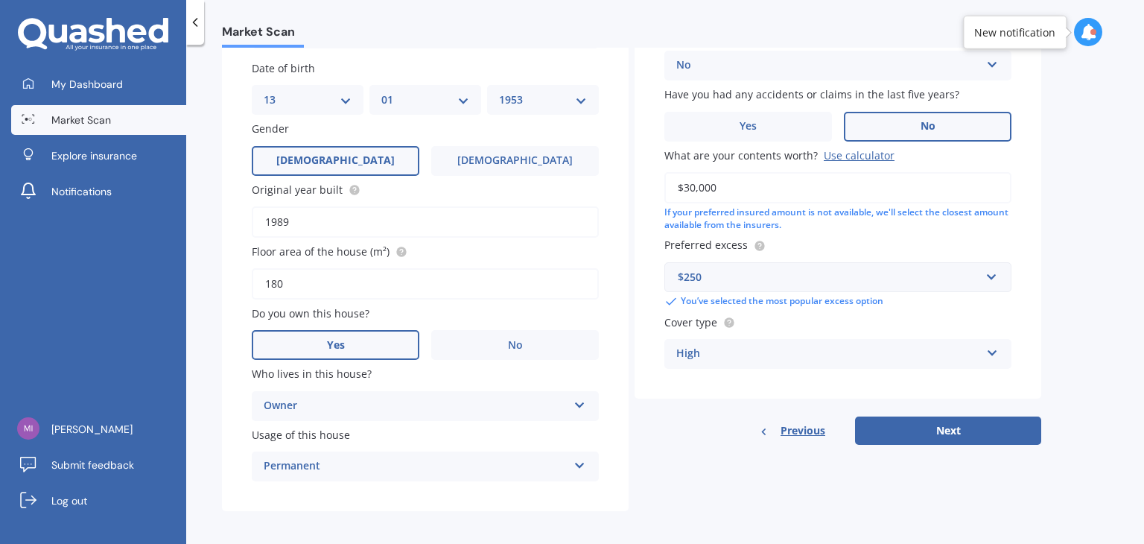
scroll to position [189, 0]
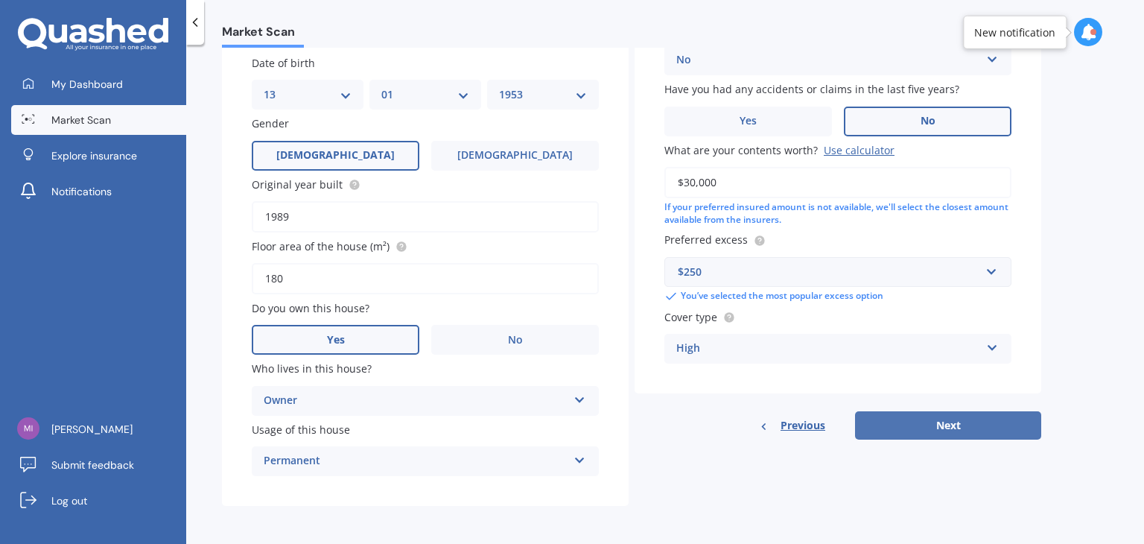
click at [949, 423] on button "Next" at bounding box center [948, 425] width 186 height 28
select select "13"
select select "01"
select select "1953"
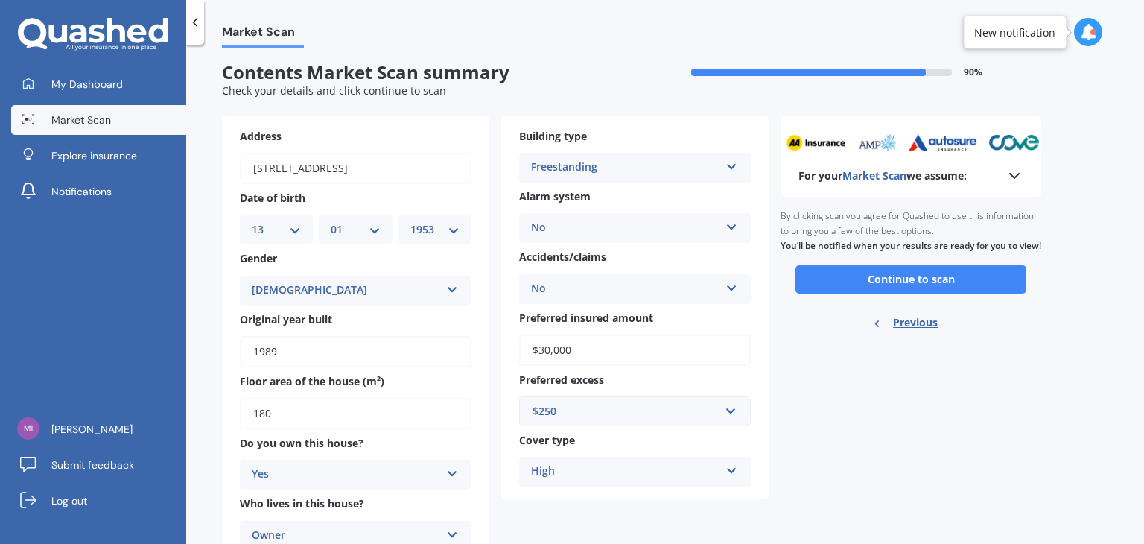
scroll to position [0, 0]
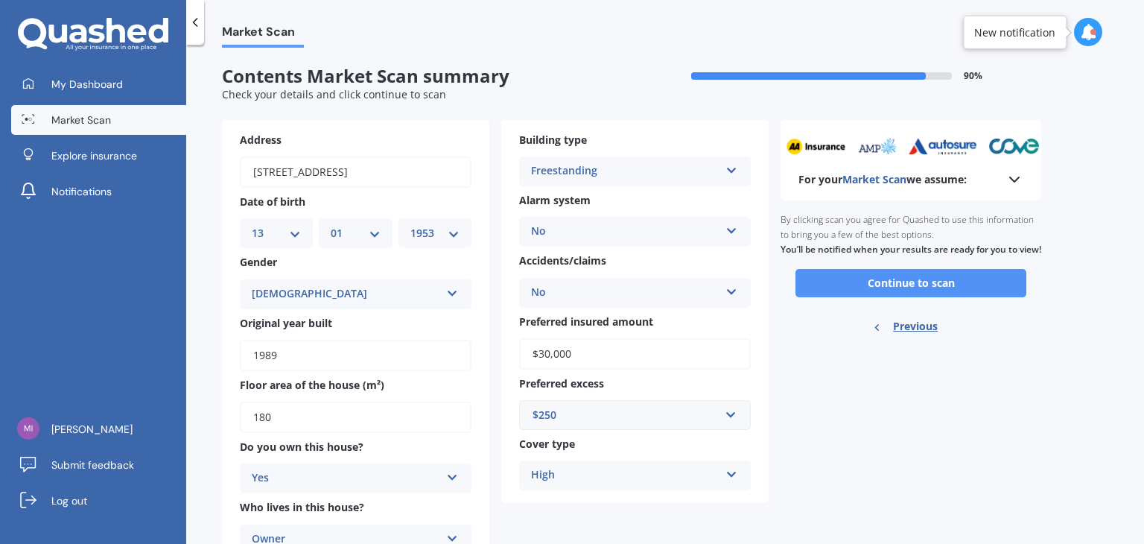
click at [925, 294] on button "Continue to scan" at bounding box center [911, 283] width 231 height 28
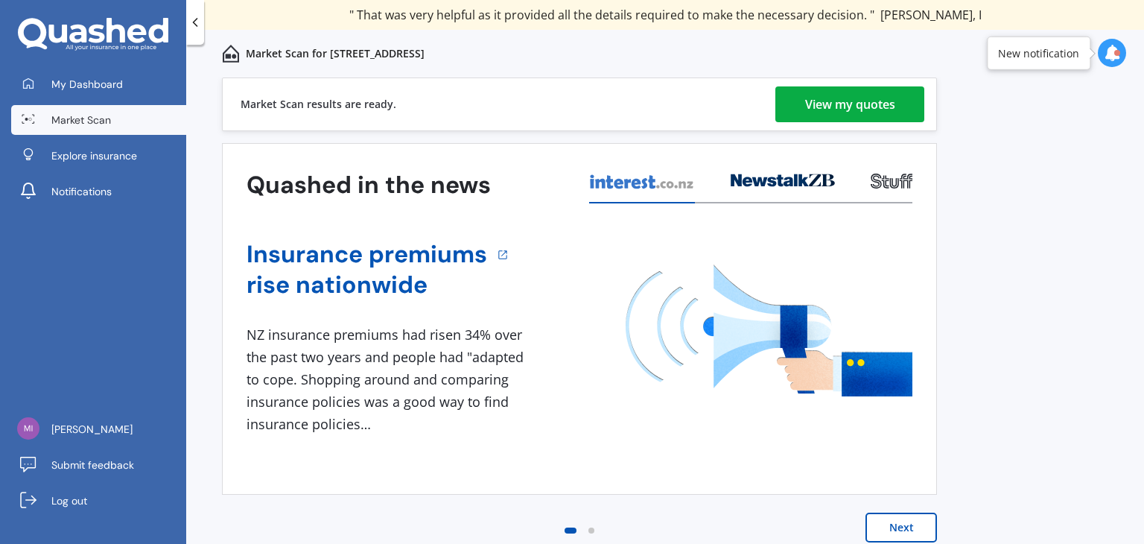
click at [841, 100] on div "View my quotes" at bounding box center [850, 104] width 90 height 36
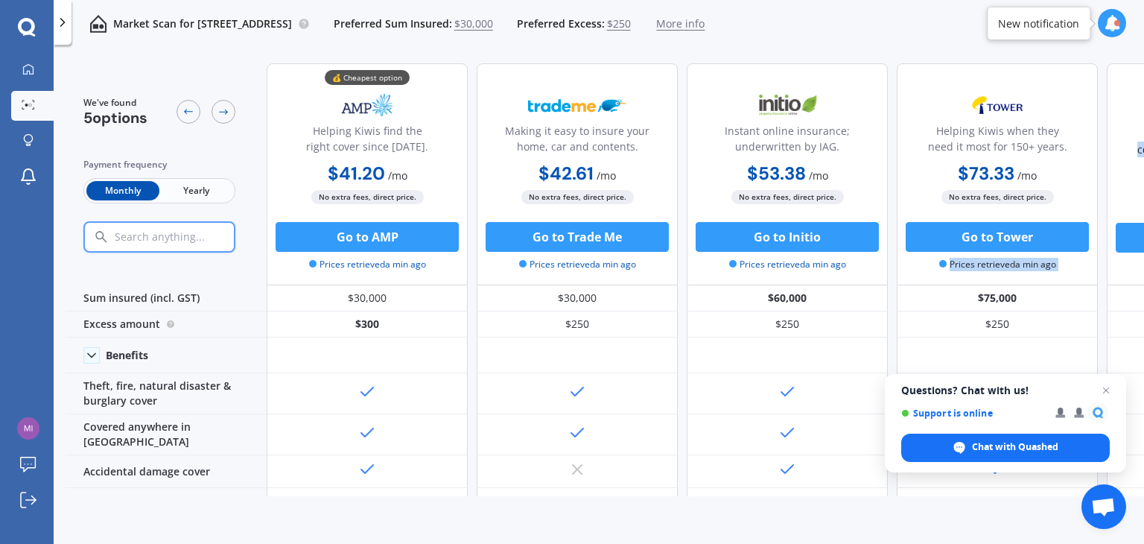
drag, startPoint x: 1103, startPoint y: 239, endPoint x: 1098, endPoint y: 275, distance: 36.0
click at [1098, 275] on div "💰 Cheapest option Helping Kiwis find the right cover since 1966. $41.20 / mo $4…" at bounding box center [787, 174] width 1041 height 222
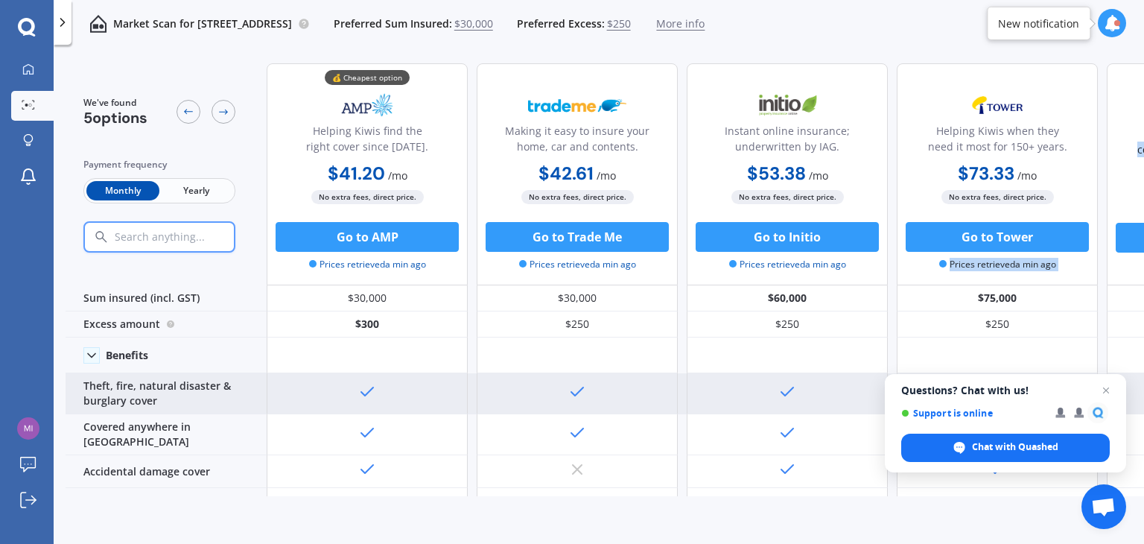
click at [1106, 392] on span "Close chat" at bounding box center [1106, 390] width 18 height 18
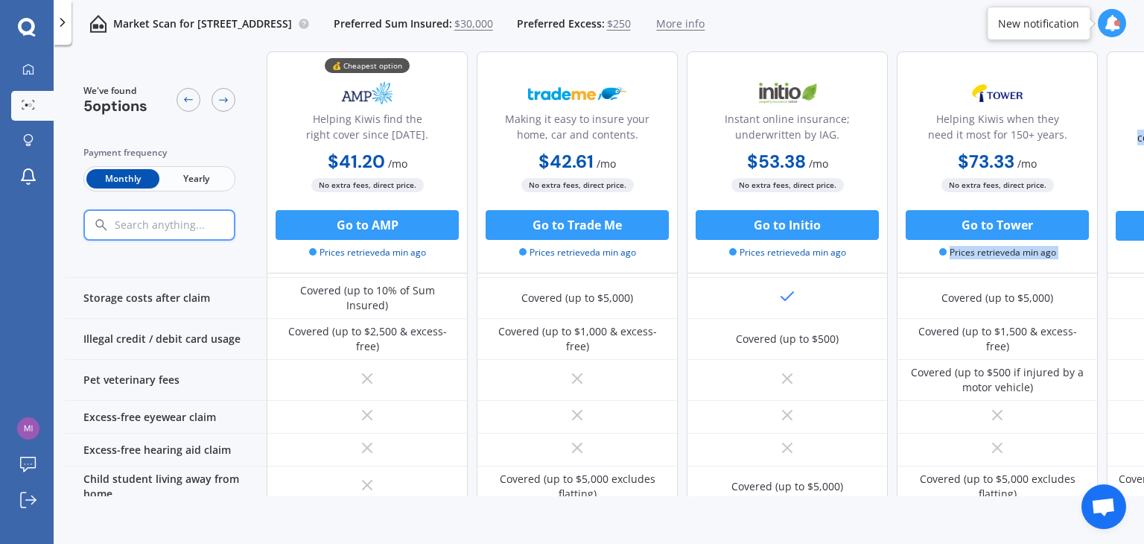
scroll to position [1114, 0]
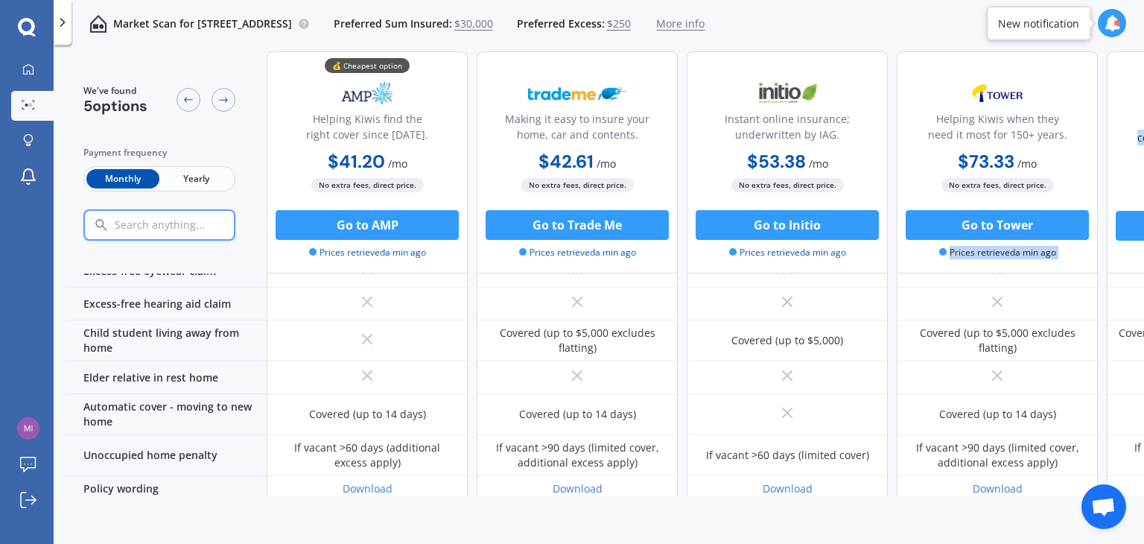
click at [638, 535] on button "Go back to the top" at bounding box center [614, 544] width 115 height 18
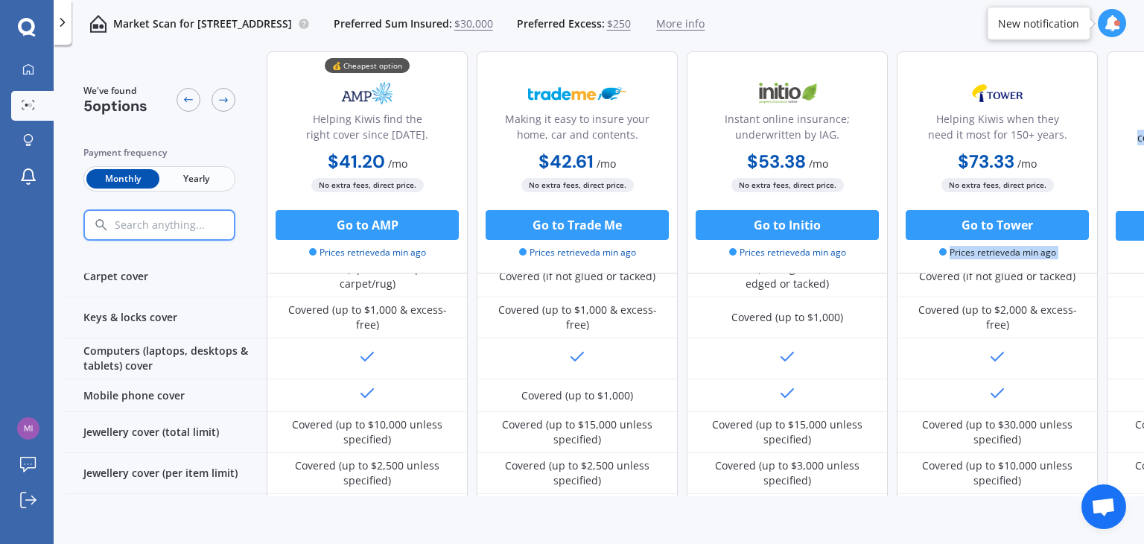
scroll to position [0, 0]
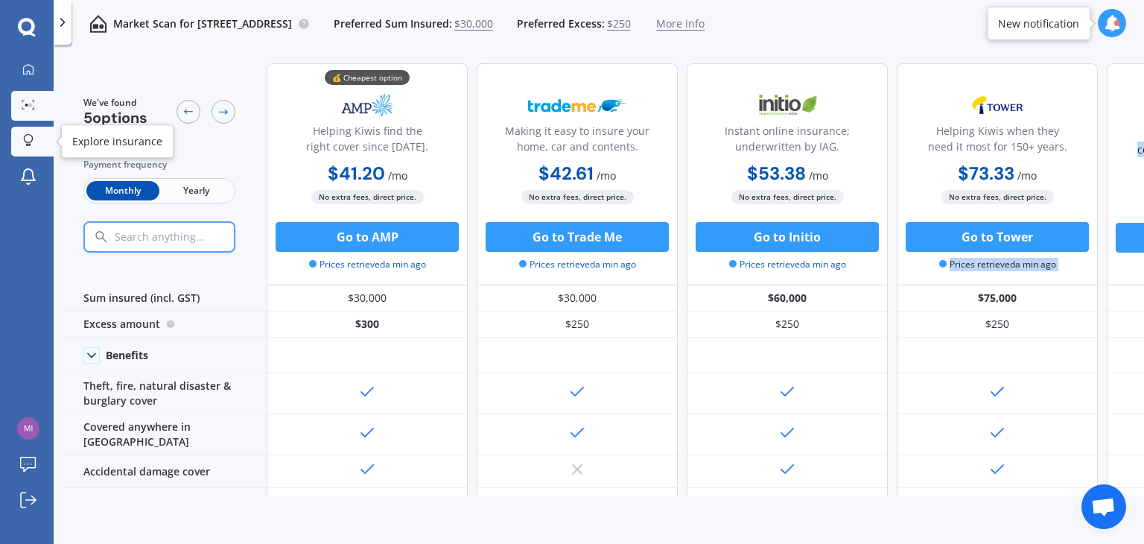
click at [28, 139] on icon at bounding box center [28, 140] width 10 height 13
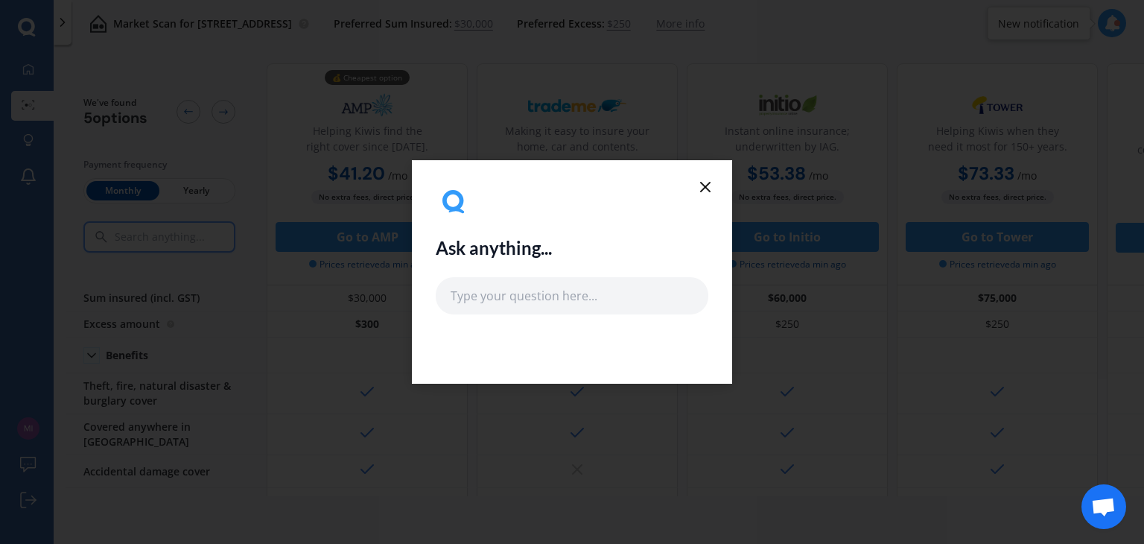
click at [706, 186] on line at bounding box center [705, 187] width 9 height 9
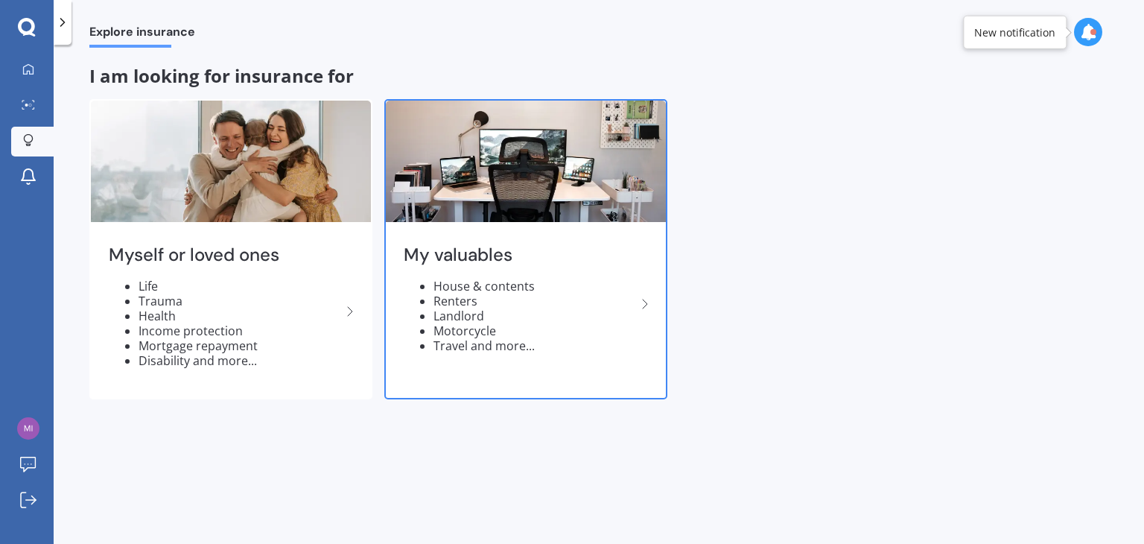
click at [501, 276] on div "My valuables House & contents Renters Landlord Motorcycle Travel and more..." at bounding box center [526, 304] width 280 height 157
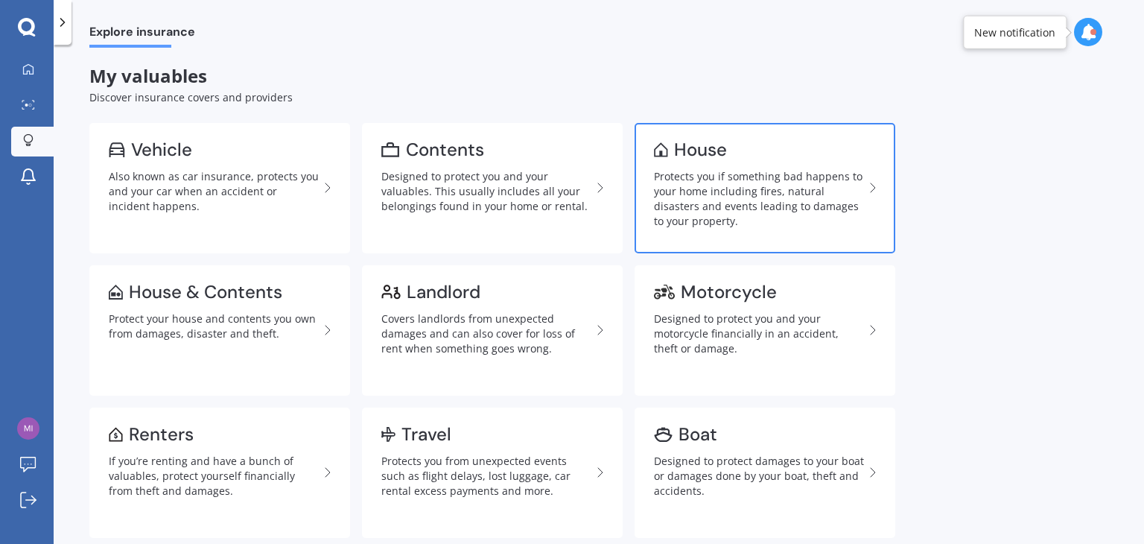
click at [772, 188] on div "Protects you if something bad happens to your home including fires, natural dis…" at bounding box center [759, 199] width 210 height 60
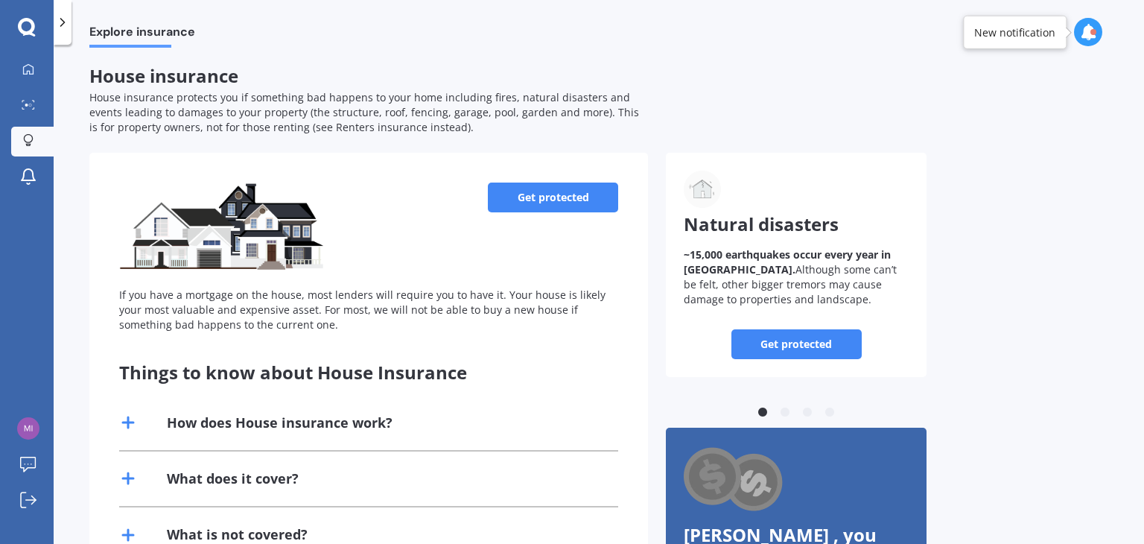
click at [557, 197] on link "Get protected" at bounding box center [553, 198] width 130 height 30
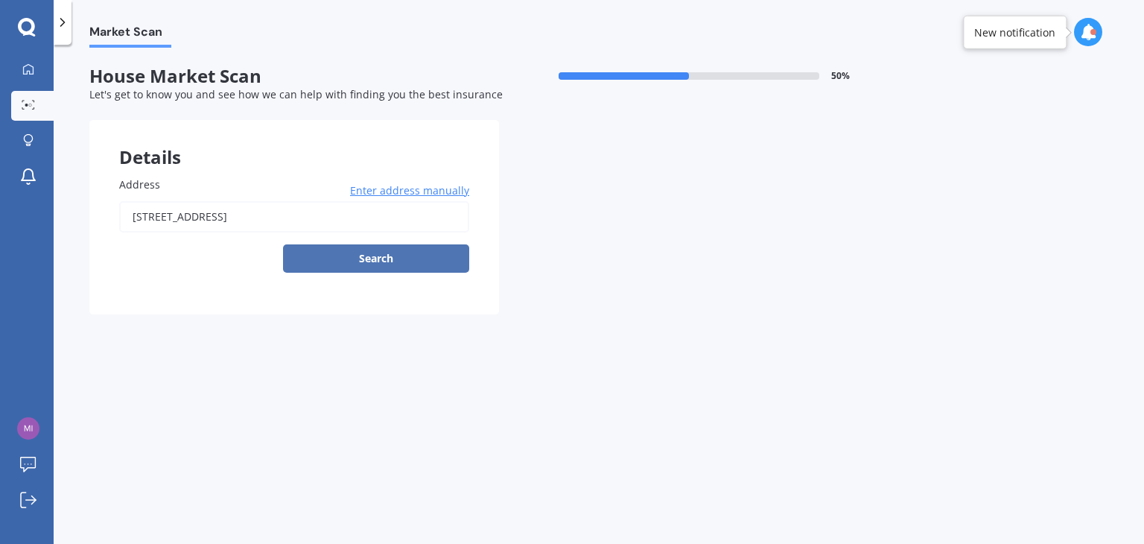
click at [408, 257] on button "Search" at bounding box center [376, 258] width 186 height 28
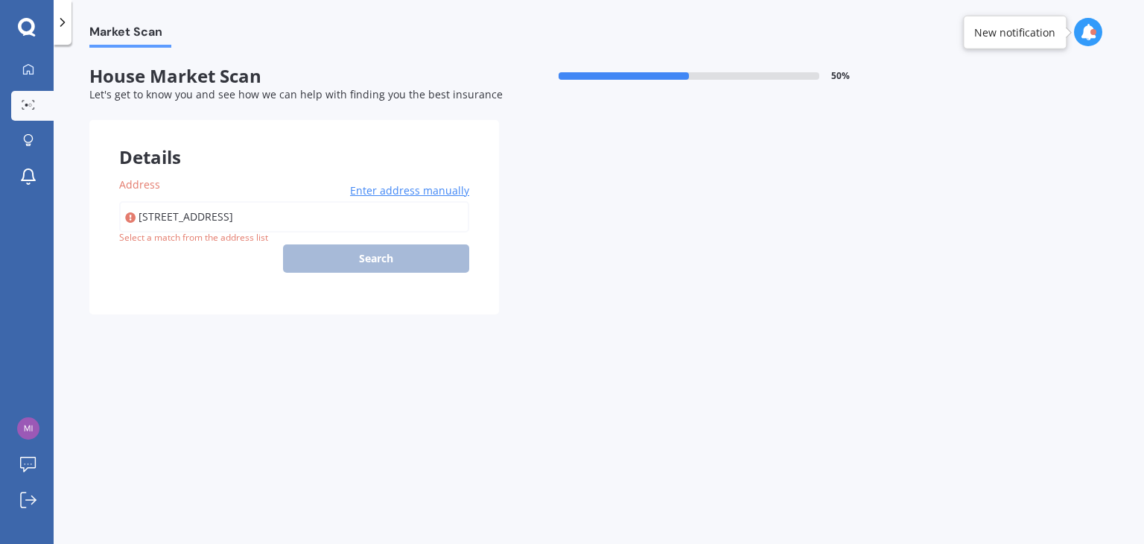
type input "20 Punga Place, Whitianga 3510"
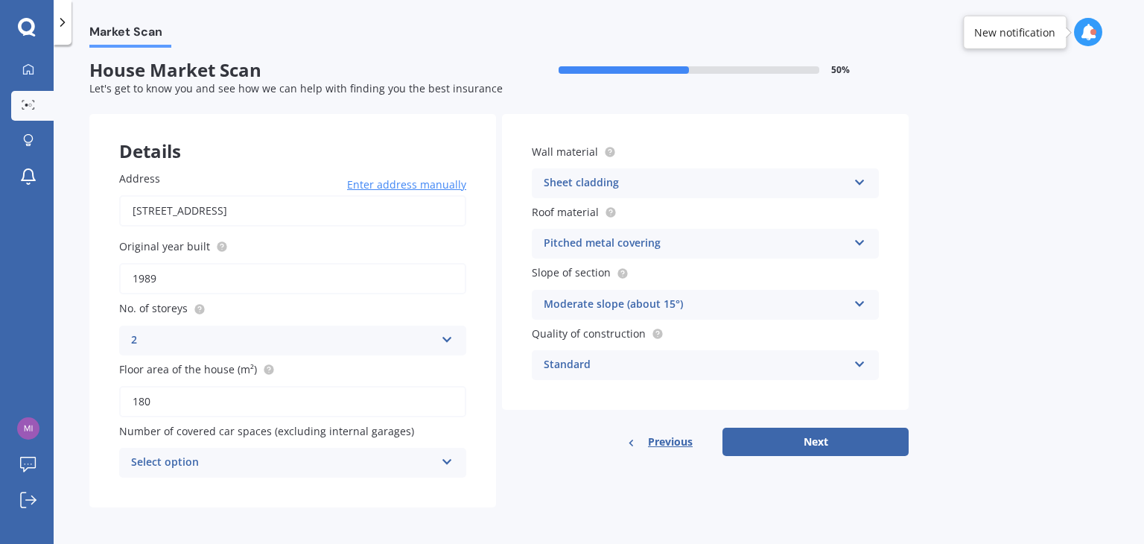
scroll to position [7, 0]
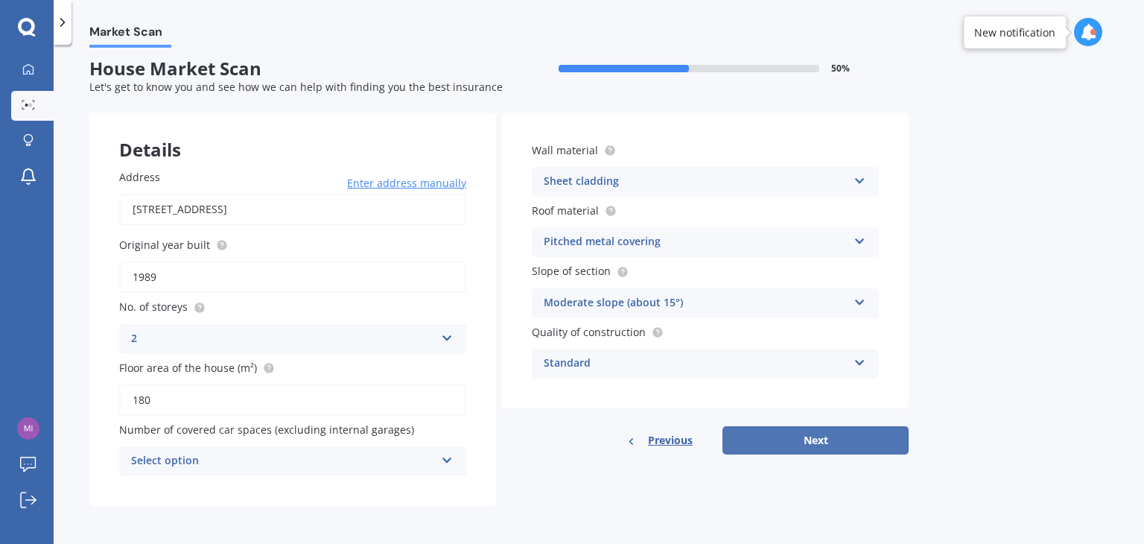
click at [814, 442] on button "Next" at bounding box center [816, 440] width 186 height 28
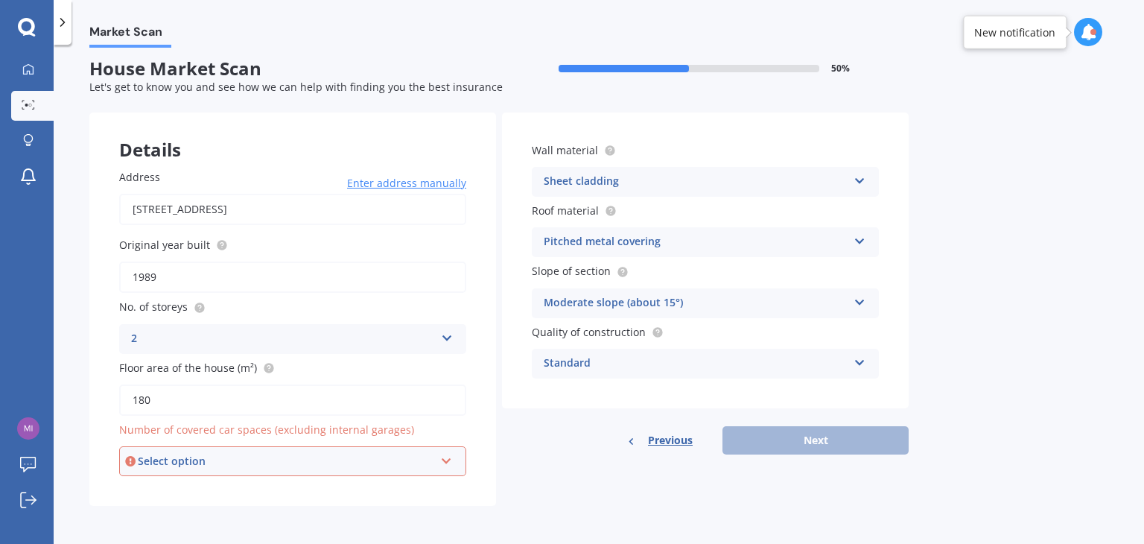
click at [447, 458] on icon at bounding box center [446, 458] width 13 height 10
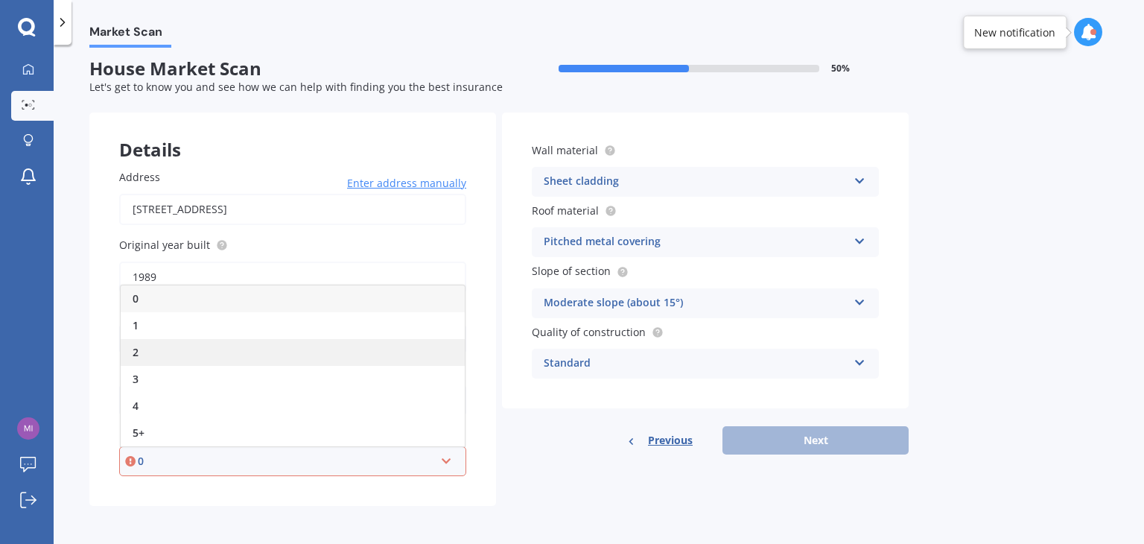
click at [142, 346] on div "2" at bounding box center [293, 352] width 344 height 27
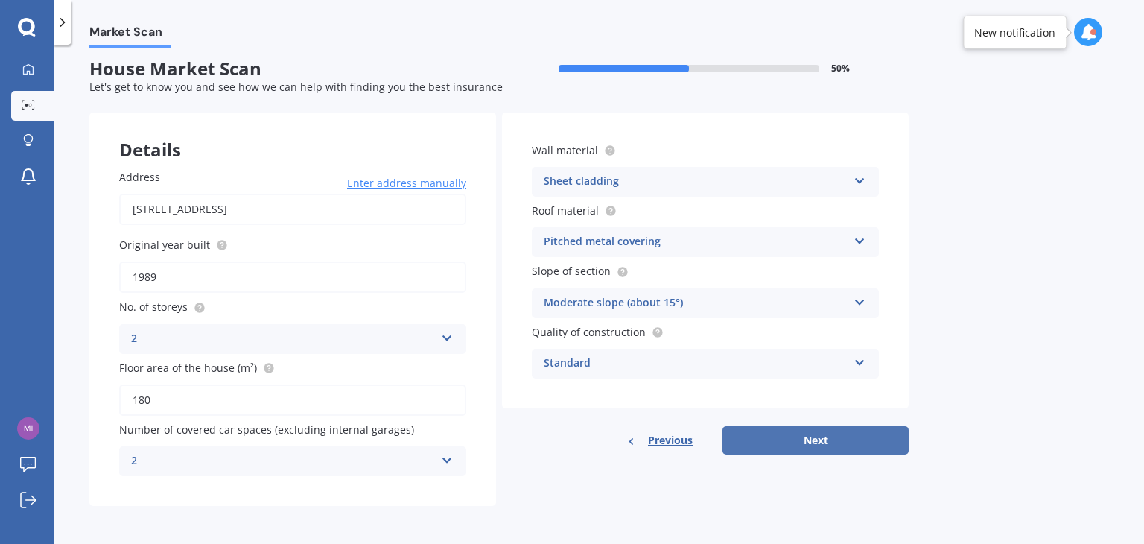
click at [813, 442] on button "Next" at bounding box center [816, 440] width 186 height 28
select select "13"
select select "01"
select select "1953"
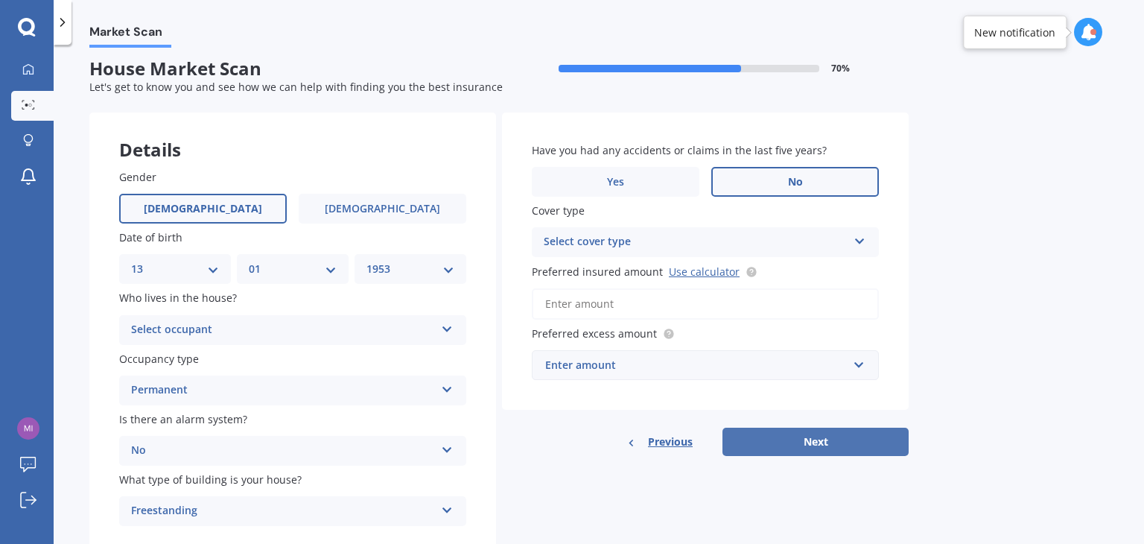
scroll to position [0, 0]
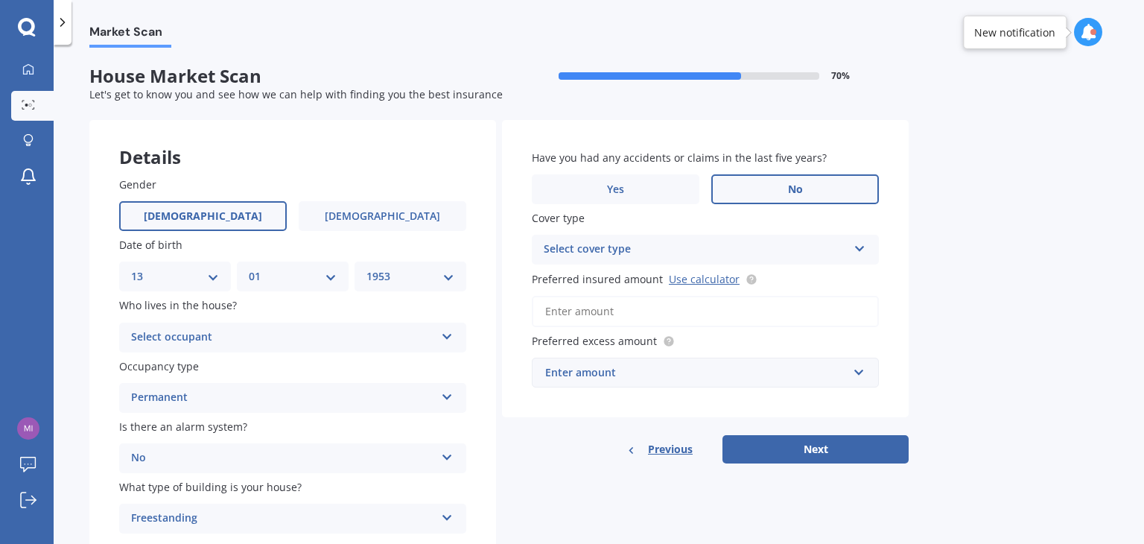
click at [447, 334] on icon at bounding box center [447, 334] width 13 height 10
click at [379, 363] on div "Owner" at bounding box center [293, 366] width 346 height 27
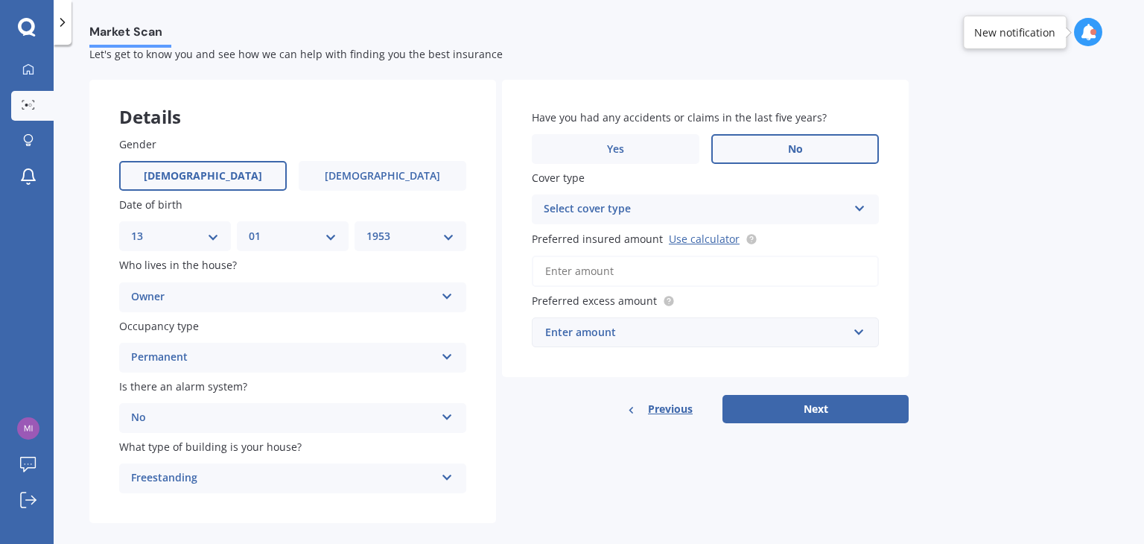
scroll to position [60, 0]
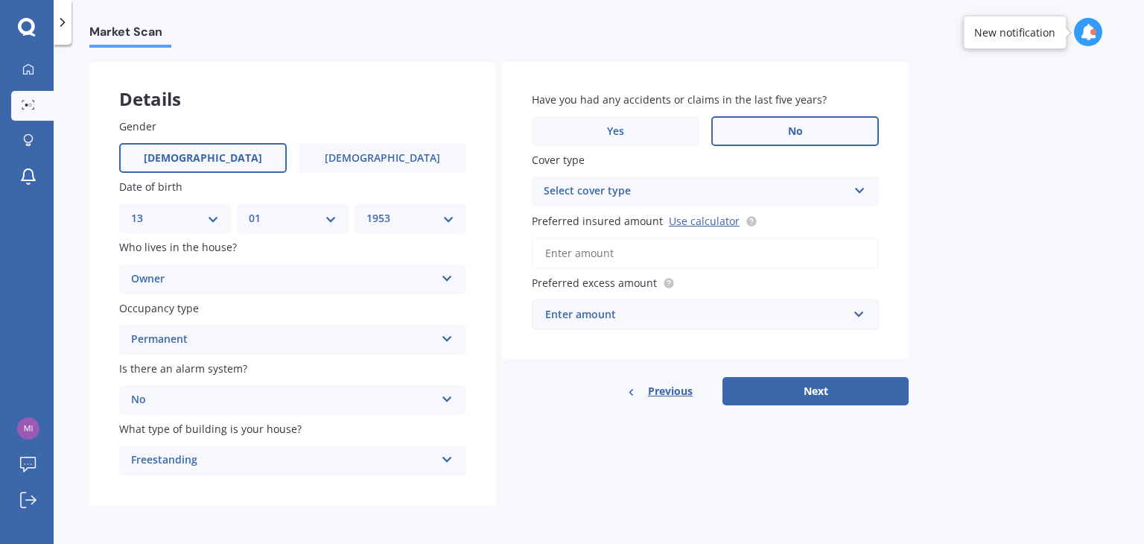
click at [783, 127] on label "No" at bounding box center [795, 131] width 168 height 30
click at [0, 0] on input "No" at bounding box center [0, 0] width 0 height 0
click at [860, 188] on icon at bounding box center [860, 188] width 13 height 10
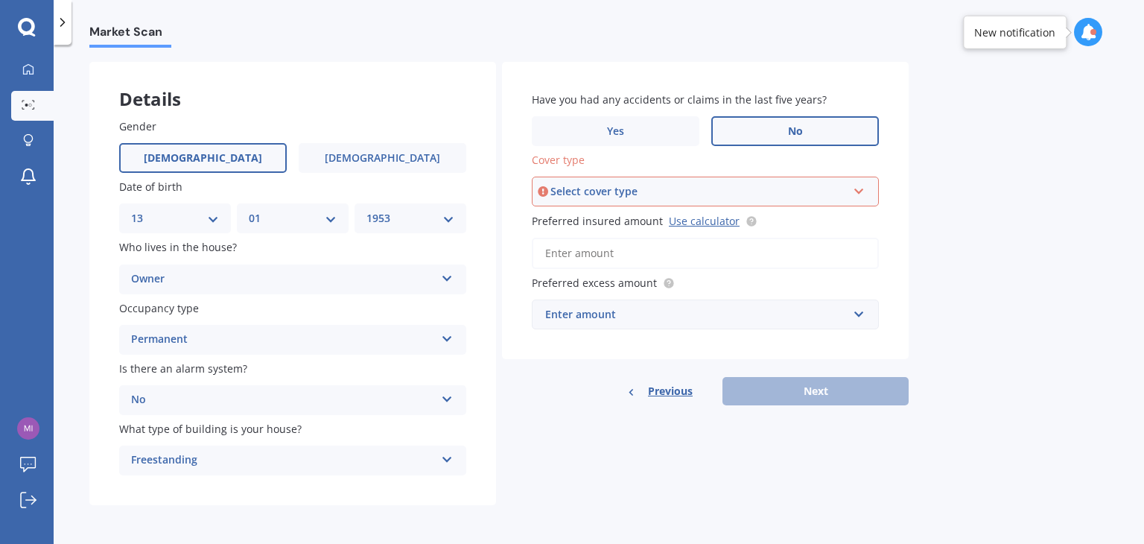
click at [860, 189] on icon at bounding box center [859, 188] width 13 height 10
click at [621, 230] on div "High" at bounding box center [705, 219] width 344 height 27
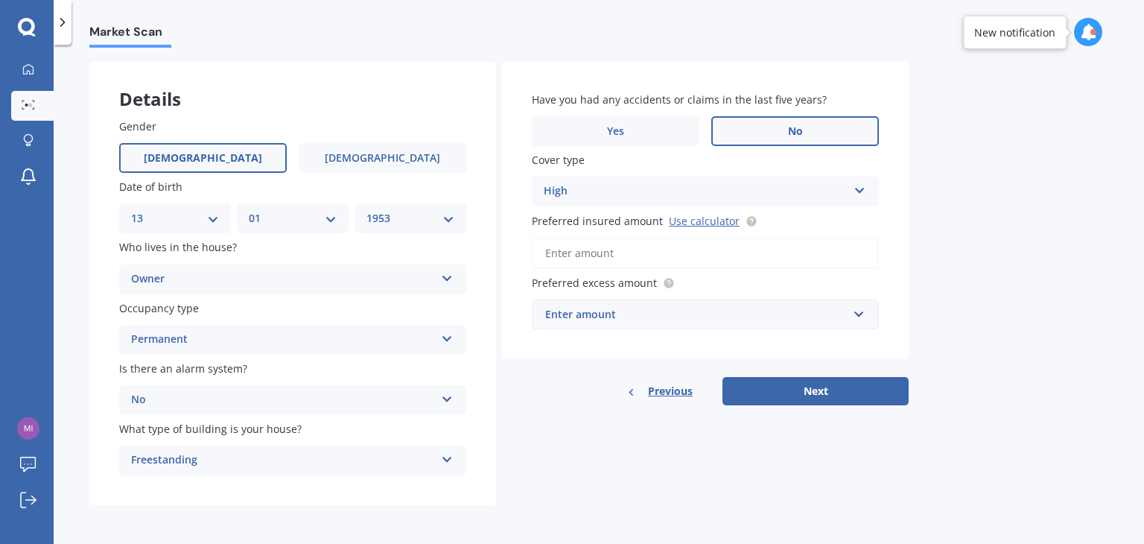
click at [599, 252] on input "Preferred insured amount Use calculator" at bounding box center [705, 253] width 347 height 31
click at [975, 269] on div "Market Scan House Market Scan 70 % Let's get to know you and see how we can hel…" at bounding box center [599, 297] width 1091 height 499
click at [710, 220] on link "Use calculator" at bounding box center [704, 221] width 71 height 14
click at [560, 252] on input "Preferred insured amount Use calculator" at bounding box center [705, 253] width 347 height 31
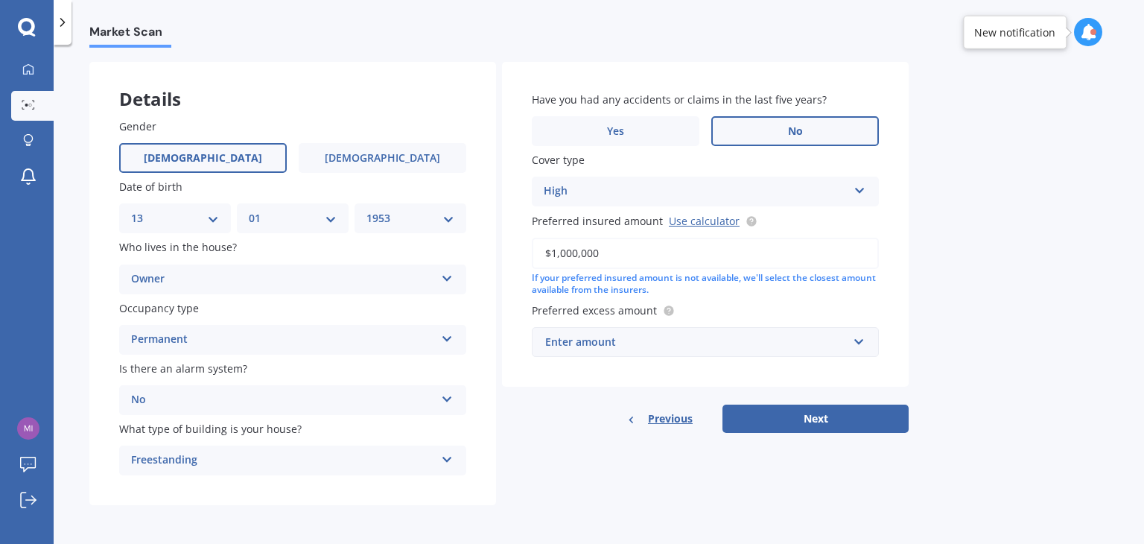
drag, startPoint x: 602, startPoint y: 250, endPoint x: 530, endPoint y: 251, distance: 71.5
click at [530, 251] on div "Have you had any accidents or claims in the last five years? Yes No Cover type …" at bounding box center [705, 225] width 407 height 326
type input "$800,000"
click at [860, 340] on input "text" at bounding box center [700, 342] width 334 height 28
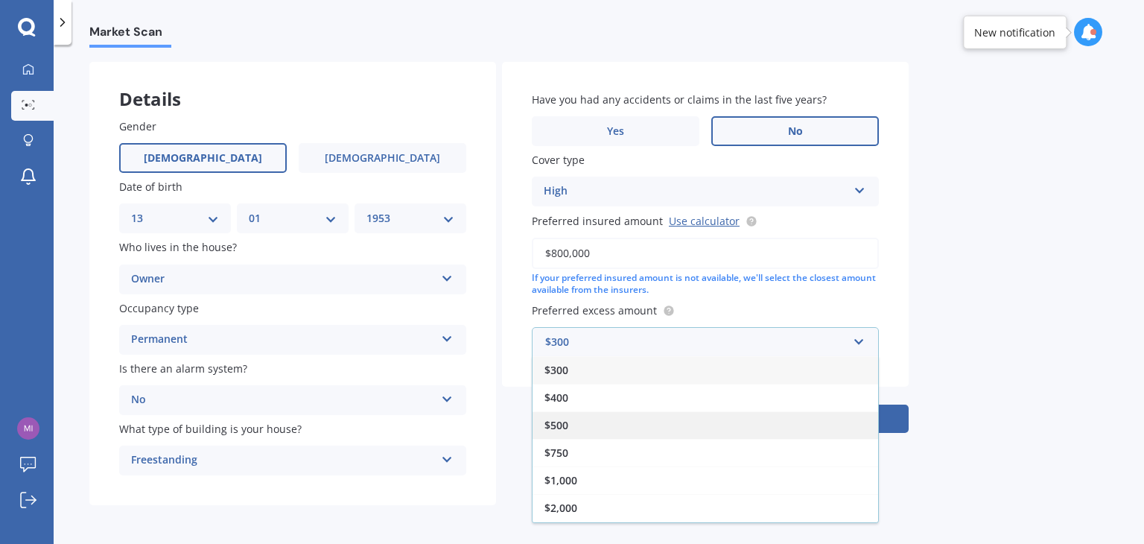
click at [554, 424] on span "$500" at bounding box center [557, 425] width 24 height 14
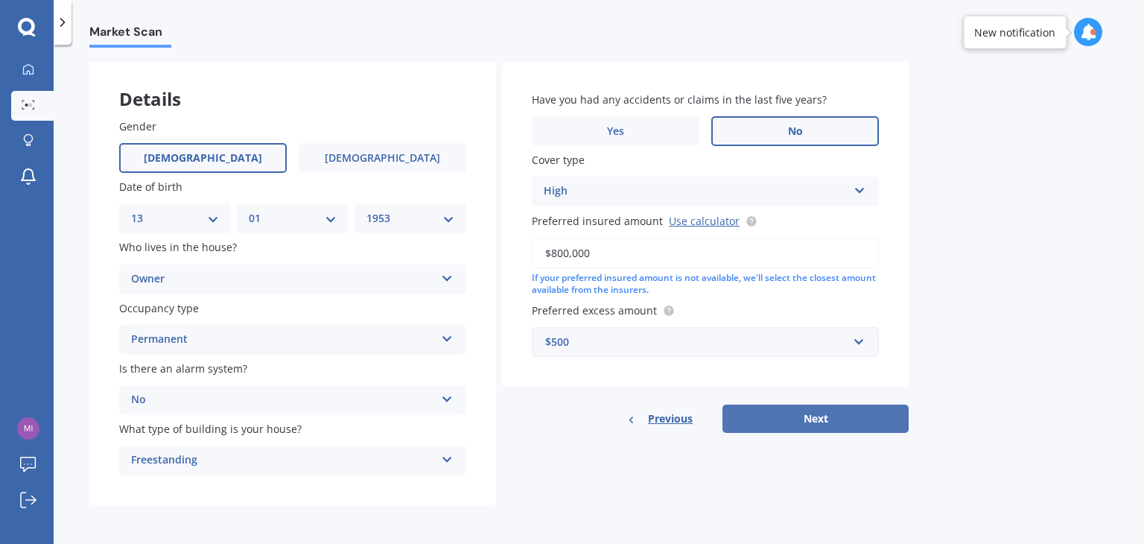
click at [817, 415] on button "Next" at bounding box center [816, 419] width 186 height 28
select select "13"
select select "01"
select select "1953"
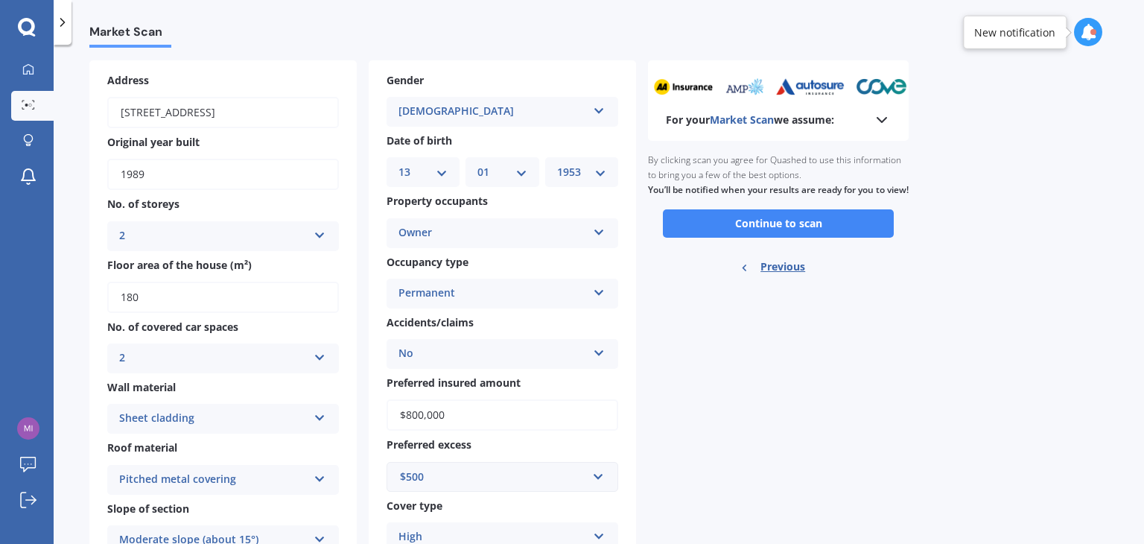
scroll to position [0, 0]
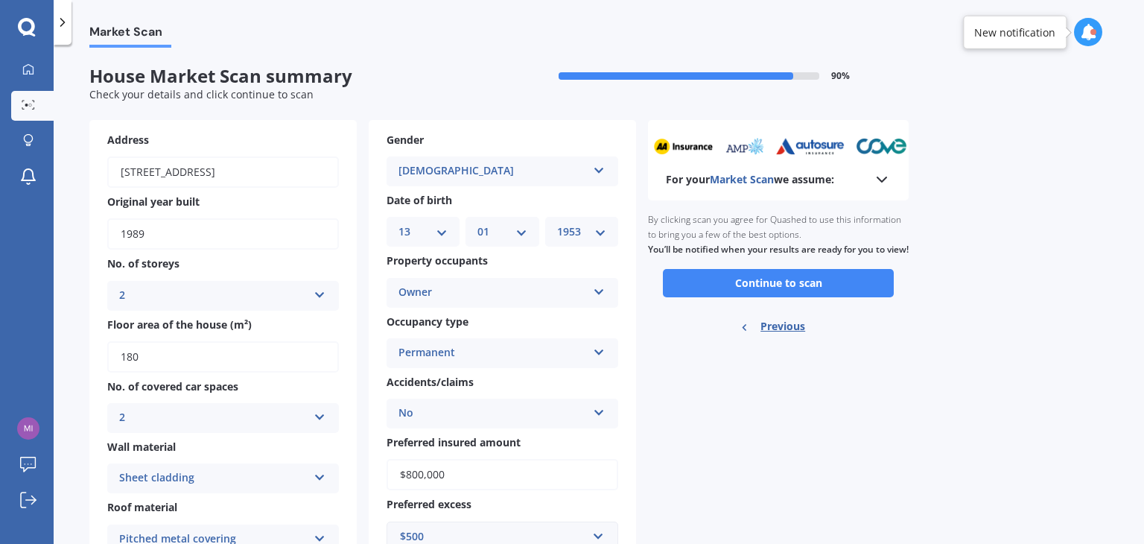
click at [1086, 29] on icon at bounding box center [1088, 32] width 16 height 16
click at [1094, 255] on div "Market Scan House Market Scan summary 90 % Check your details and click continu…" at bounding box center [599, 297] width 1091 height 499
click at [796, 294] on button "Continue to scan" at bounding box center [778, 283] width 231 height 28
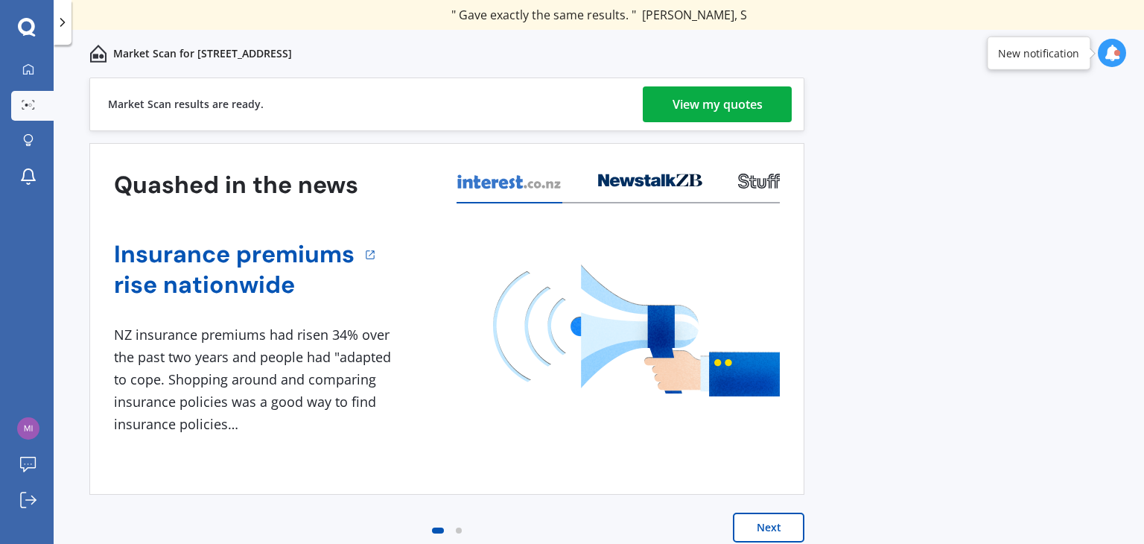
click at [703, 101] on div "View my quotes" at bounding box center [718, 104] width 90 height 36
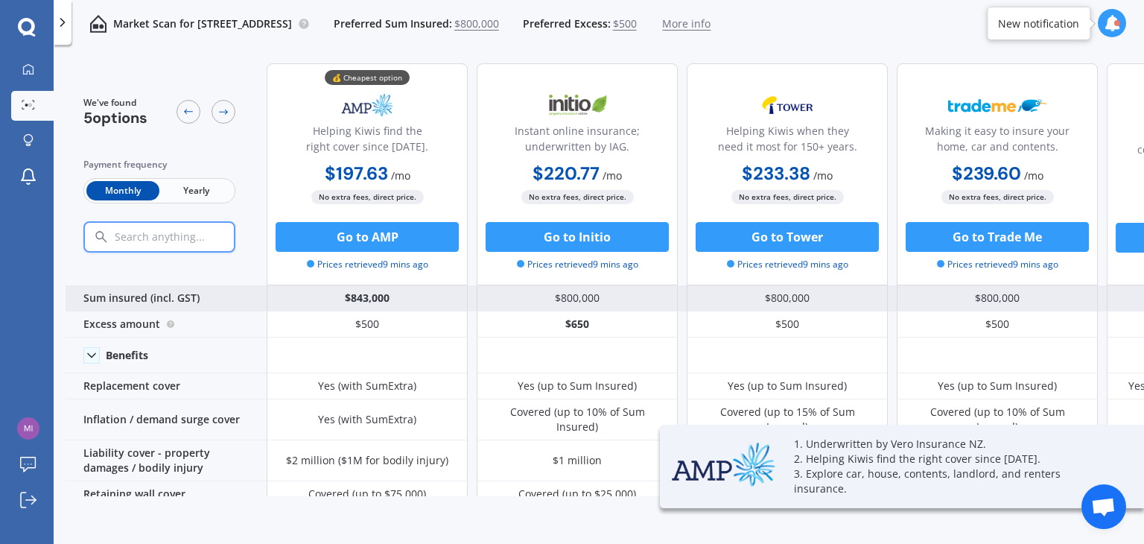
click at [399, 296] on div "$843,000" at bounding box center [367, 298] width 201 height 26
click at [387, 299] on div "$843,000" at bounding box center [367, 298] width 201 height 26
